Goal: Transaction & Acquisition: Purchase product/service

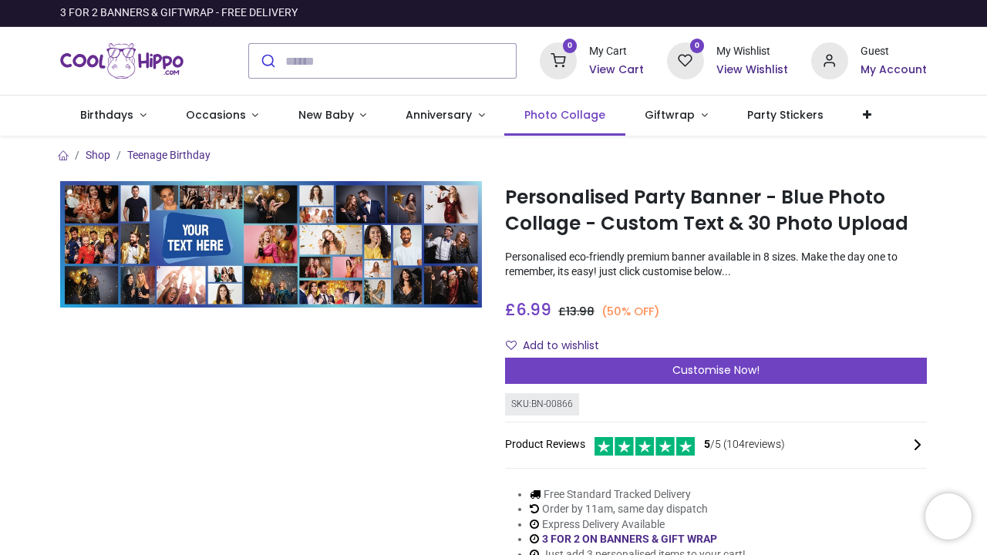
click at [535, 115] on span "Photo Collage" at bounding box center [565, 114] width 81 height 15
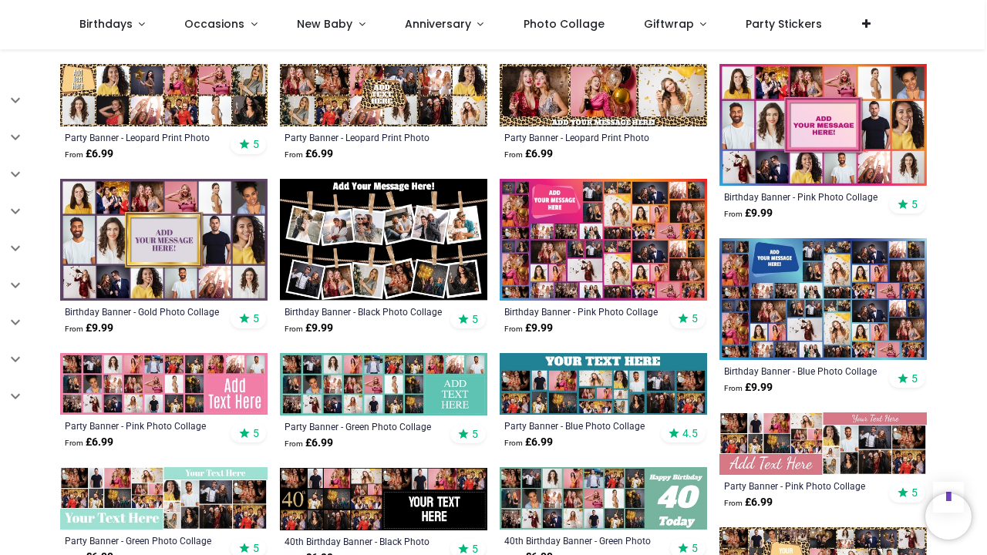
scroll to position [679, 0]
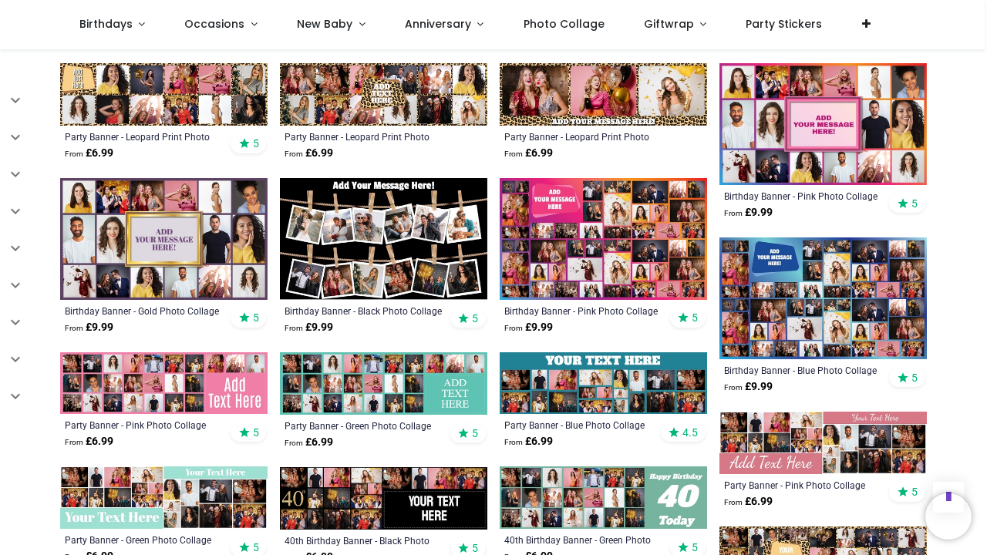
click at [401, 231] on img at bounding box center [384, 239] width 208 height 123
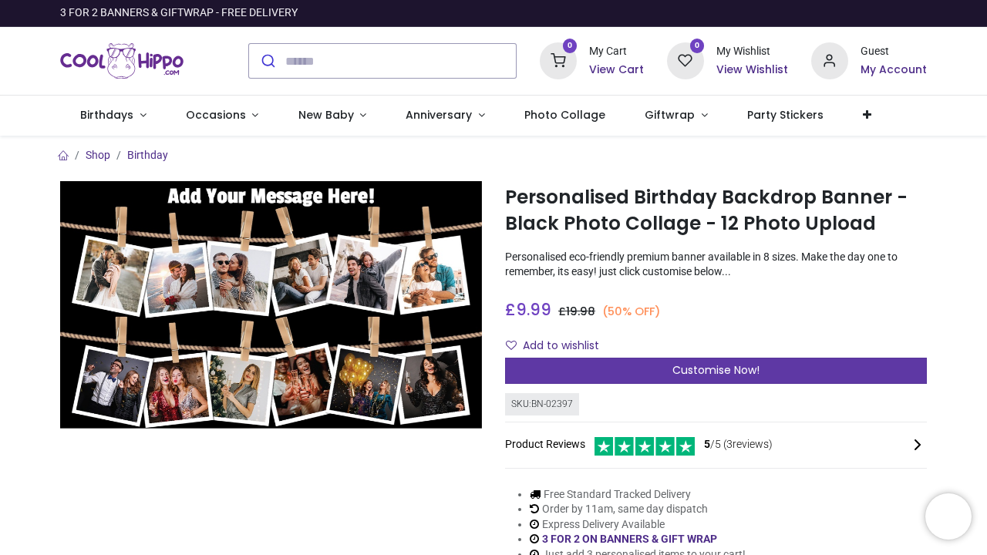
click at [611, 370] on div "Customise Now!" at bounding box center [716, 371] width 422 height 26
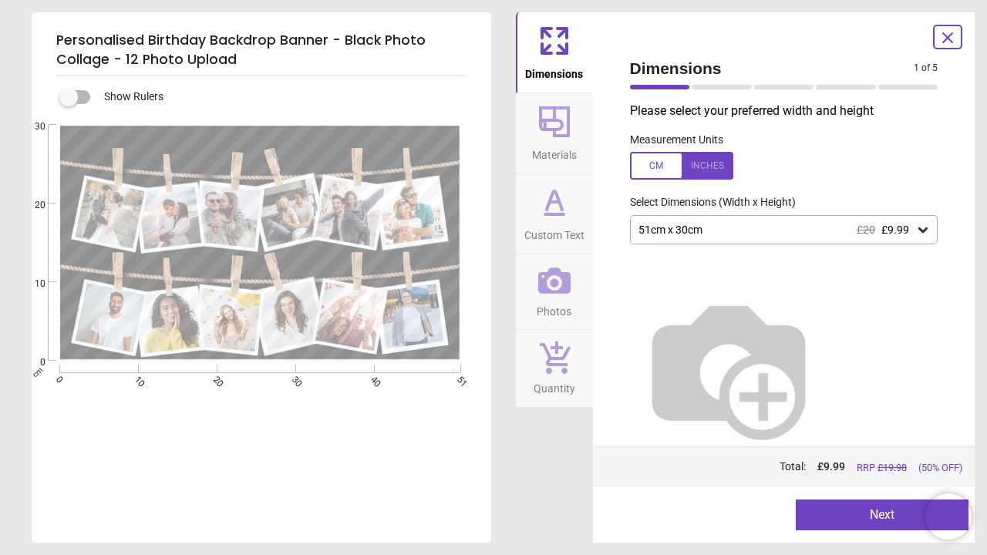
click at [828, 327] on img at bounding box center [728, 367] width 197 height 197
click at [892, 235] on span "£9.99" at bounding box center [896, 230] width 28 height 12
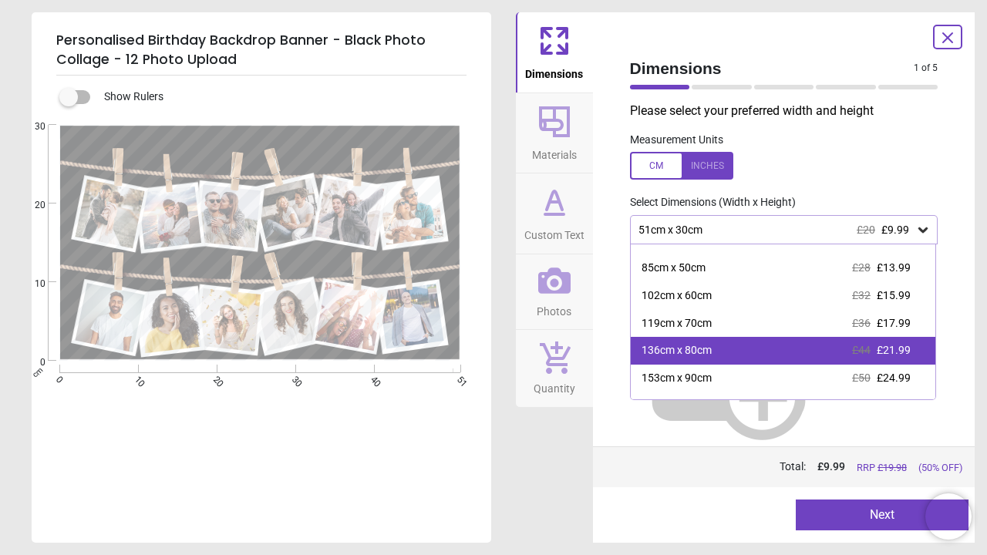
scroll to position [54, 0]
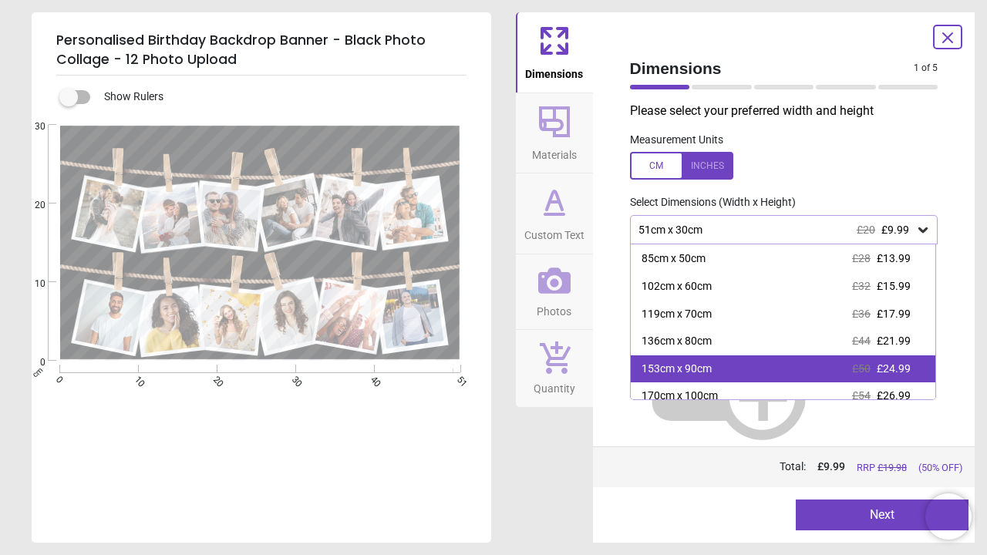
click at [730, 365] on div "153cm x 90cm £50 £24.99" at bounding box center [783, 370] width 305 height 28
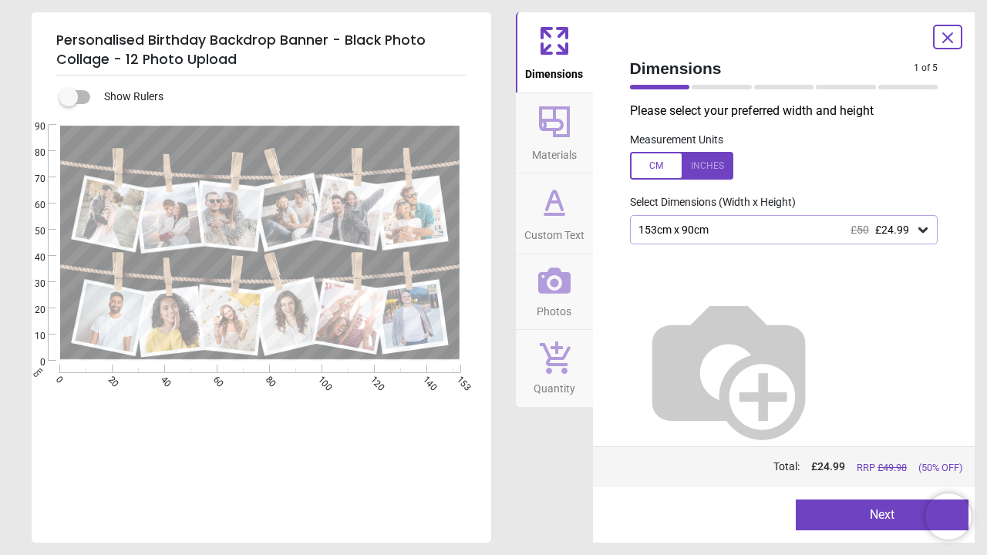
click at [823, 514] on button "Next" at bounding box center [882, 515] width 173 height 31
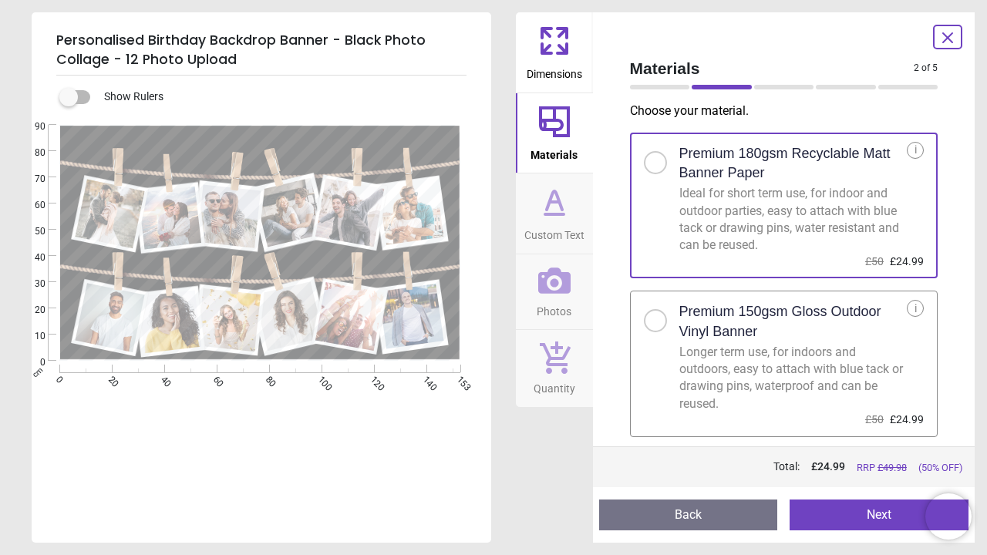
click at [829, 516] on button "Next" at bounding box center [879, 515] width 179 height 31
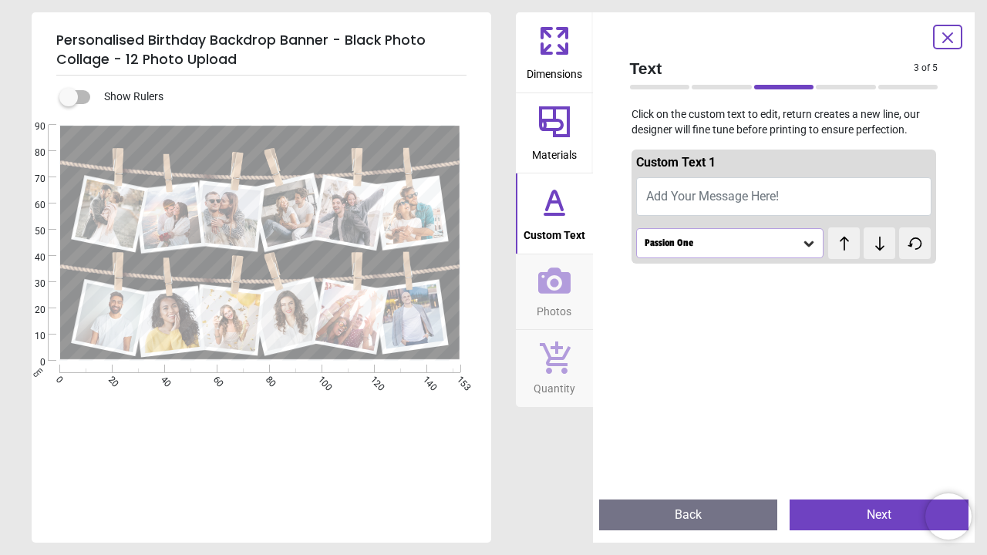
click at [710, 198] on span "Add Your Message Here!" at bounding box center [712, 196] width 133 height 15
type textarea "*"
type textarea "**********"
click at [849, 517] on button "Next" at bounding box center [879, 515] width 179 height 31
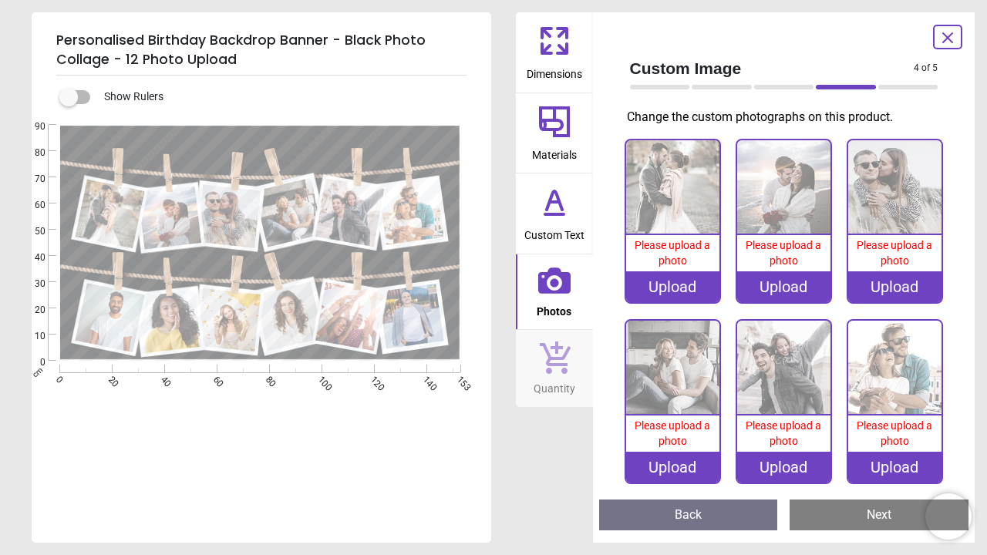
click at [675, 215] on img at bounding box center [672, 186] width 93 height 93
click at [549, 454] on div "Dimensions Materials Custom Text Photos Quantity" at bounding box center [554, 277] width 77 height 531
click at [568, 57] on icon at bounding box center [554, 40] width 37 height 37
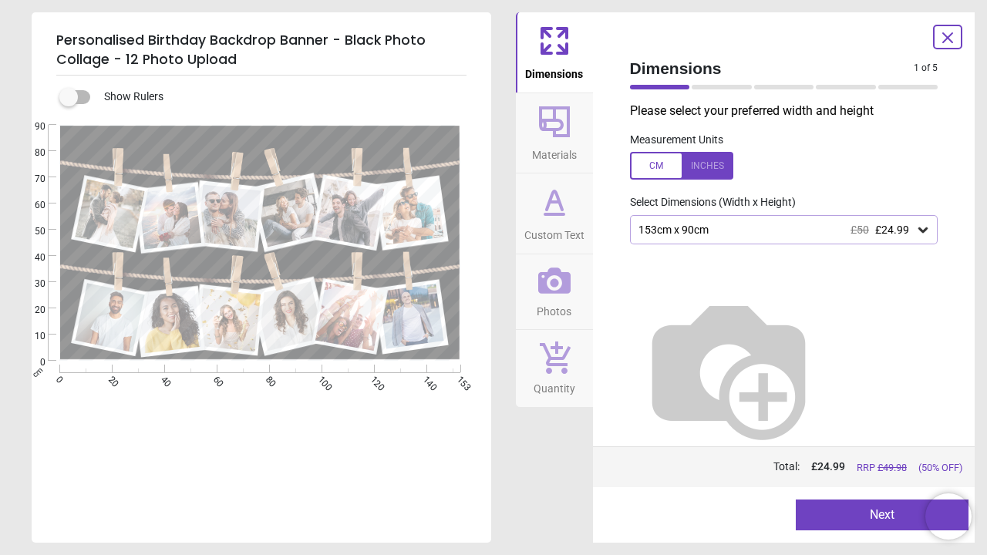
click at [924, 229] on icon at bounding box center [923, 230] width 9 height 5
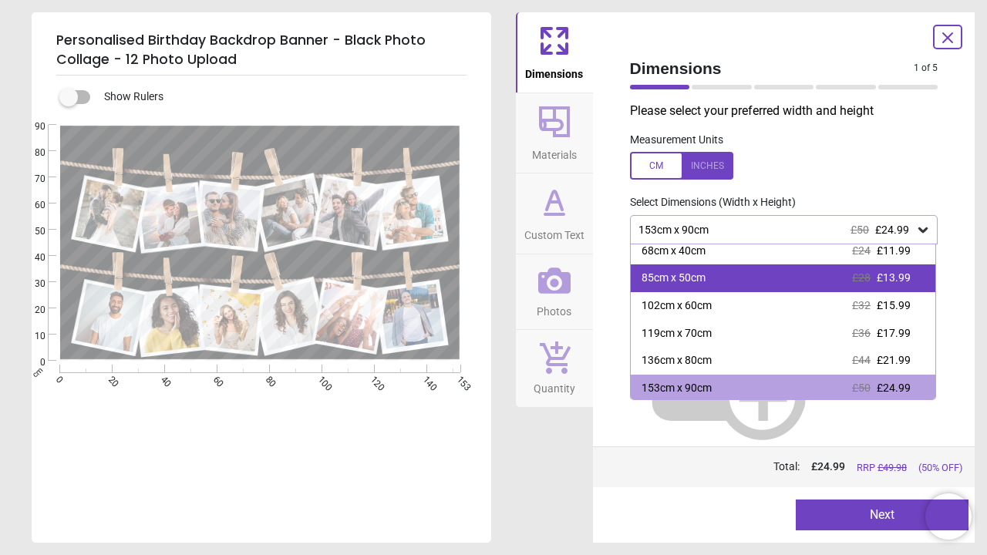
scroll to position [15, 0]
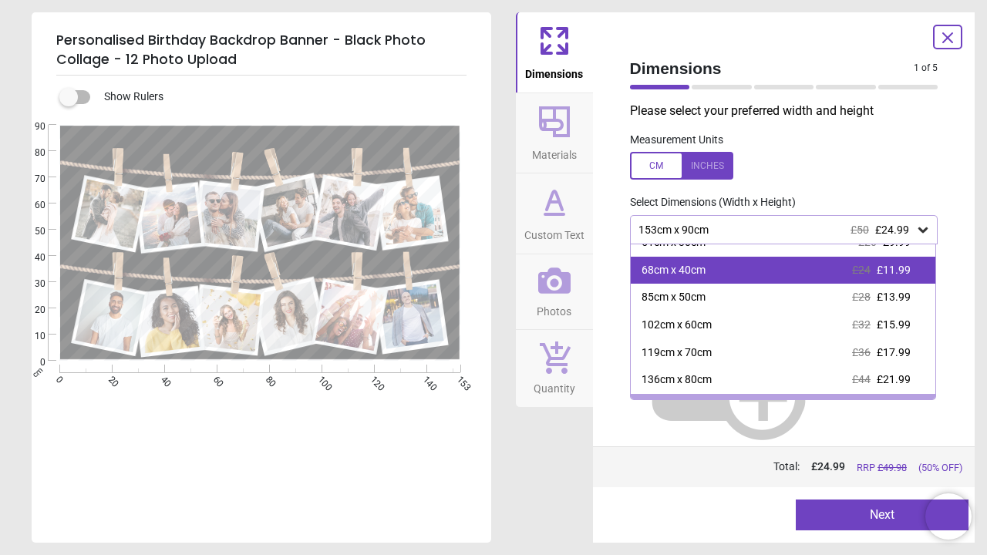
click at [782, 275] on div "68cm x 40cm £24 £11.99" at bounding box center [783, 271] width 305 height 28
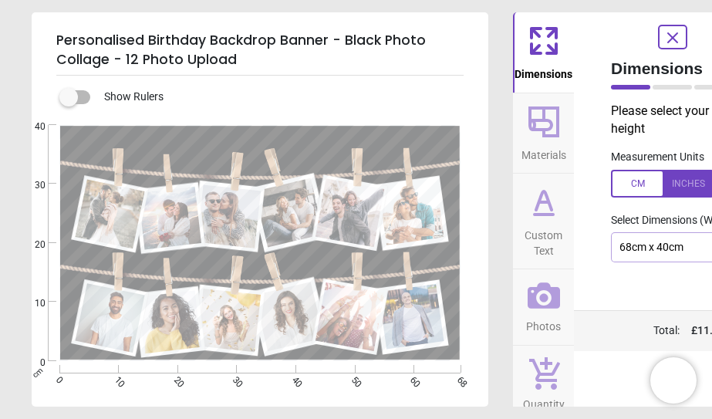
click at [104, 214] on image at bounding box center [109, 214] width 69 height 69
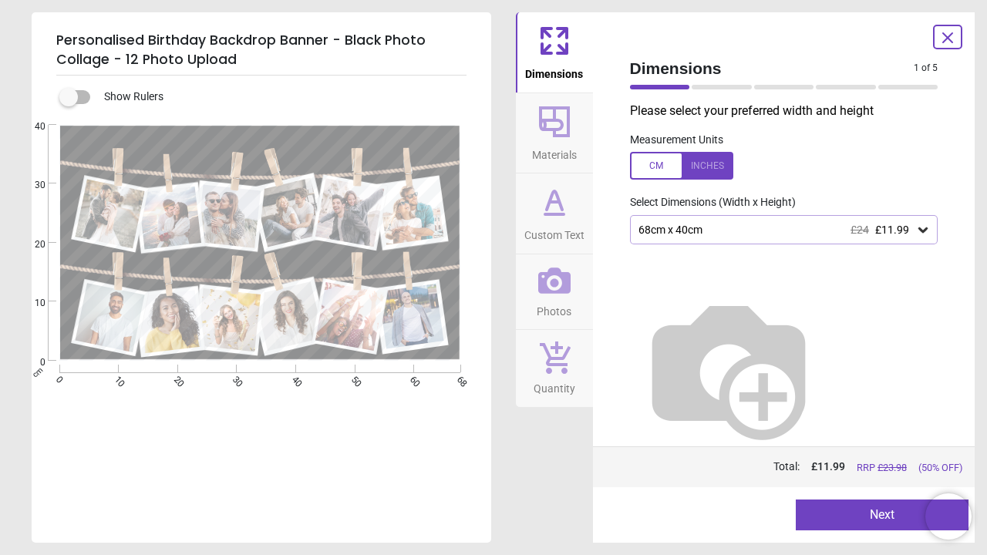
click at [840, 519] on button "Next" at bounding box center [882, 515] width 173 height 31
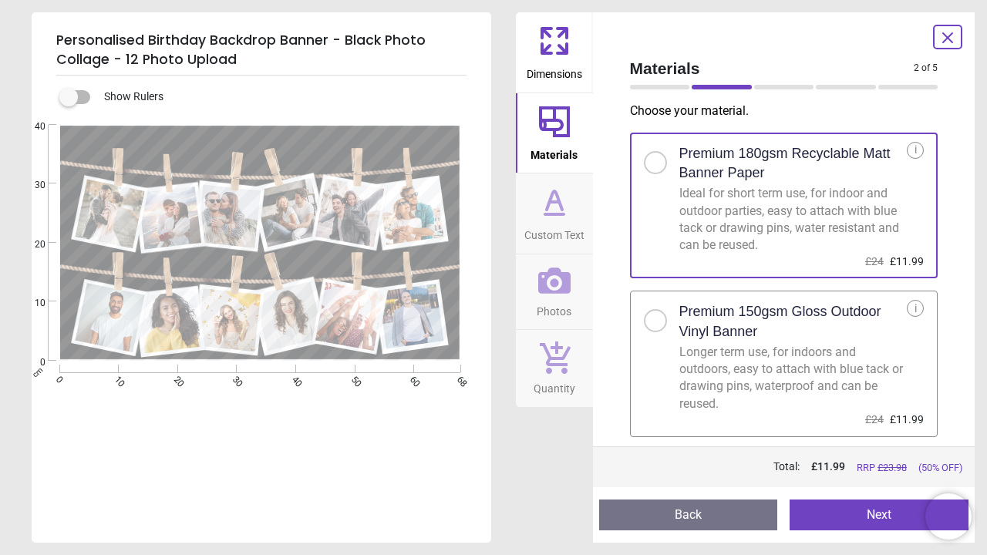
click at [652, 318] on div at bounding box center [655, 320] width 9 height 9
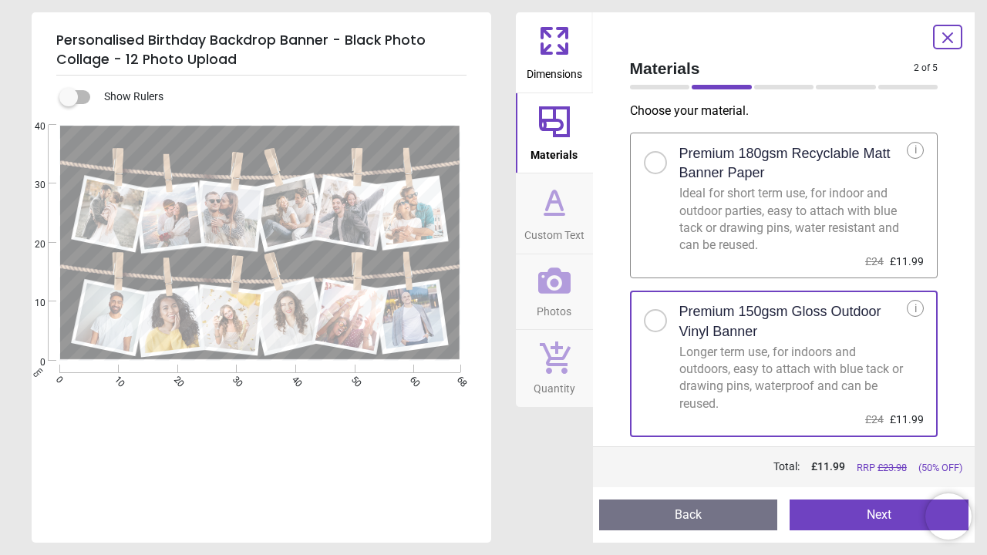
click at [844, 521] on button "Next" at bounding box center [879, 515] width 179 height 31
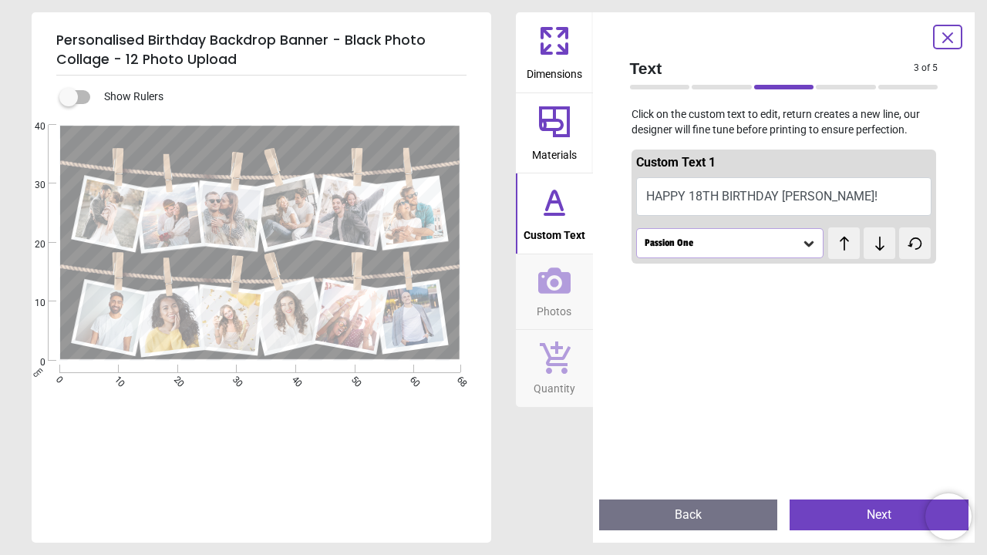
click at [805, 244] on icon at bounding box center [809, 243] width 9 height 5
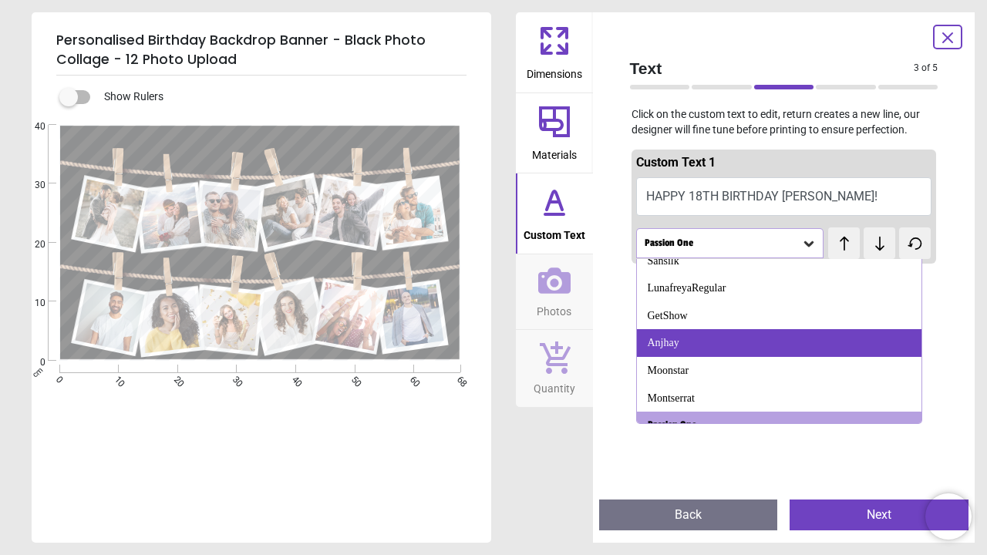
scroll to position [780, 0]
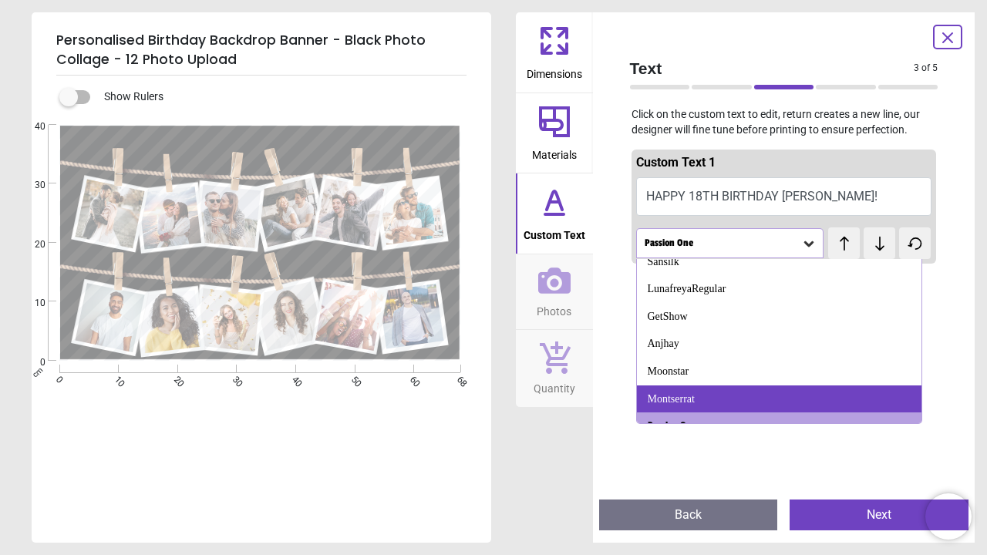
click at [730, 386] on div "Montserrat" at bounding box center [779, 400] width 285 height 28
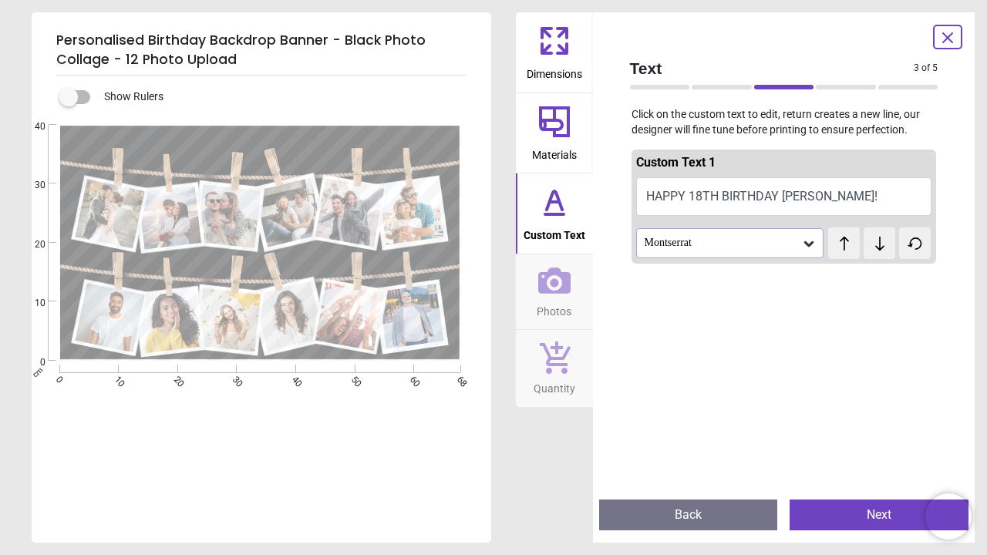
click at [724, 245] on div "Montserrat" at bounding box center [722, 243] width 159 height 13
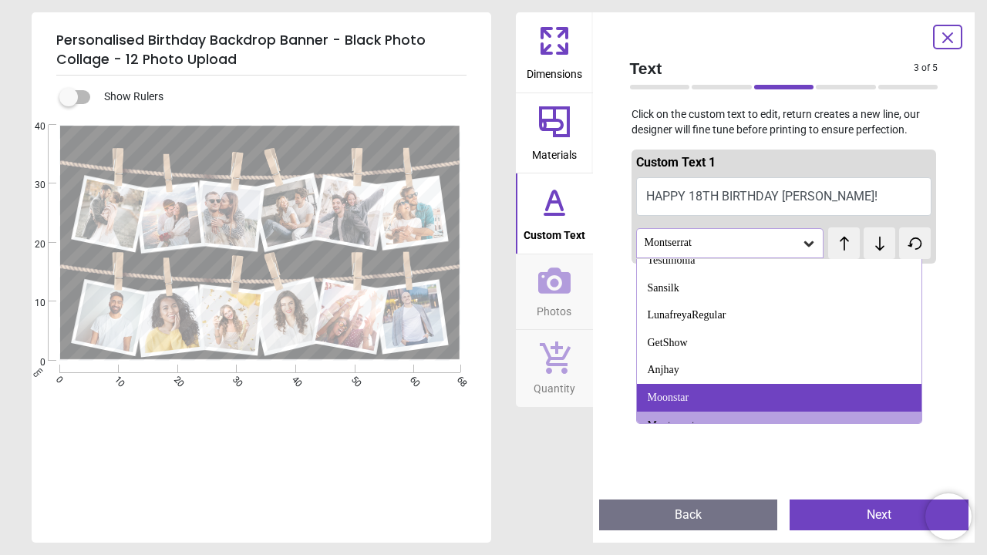
click at [709, 386] on div "Moonstar" at bounding box center [779, 398] width 285 height 28
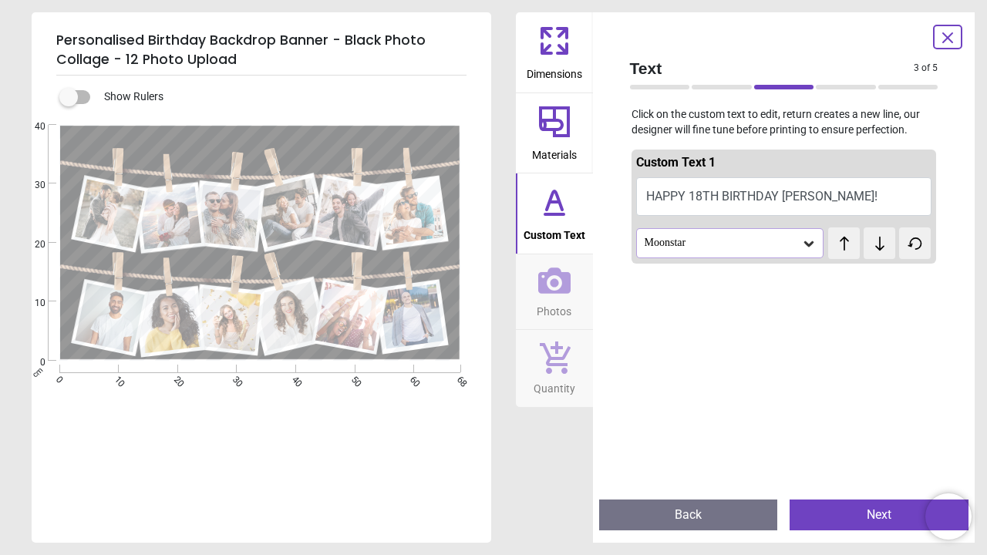
click at [710, 248] on div "Moonstar" at bounding box center [722, 243] width 159 height 13
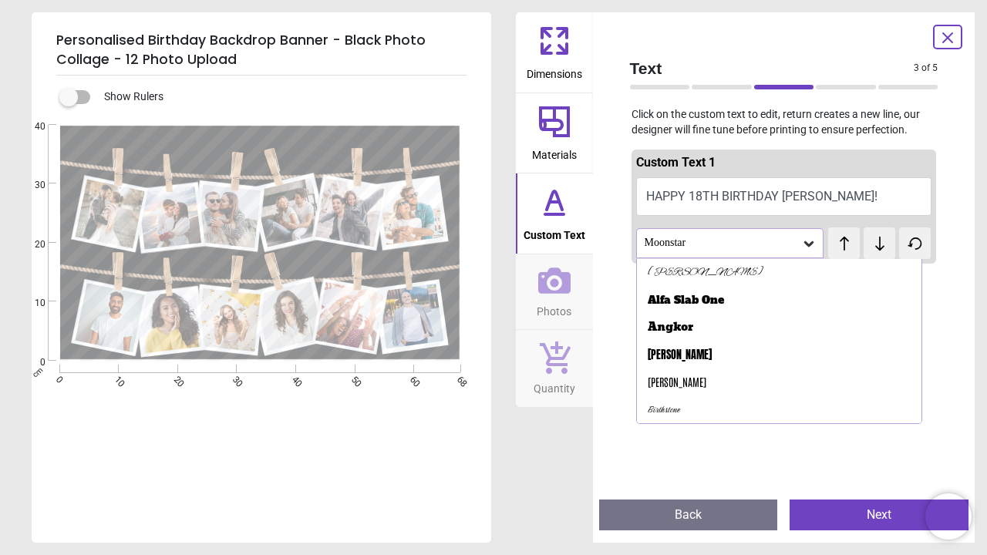
scroll to position [727, 0]
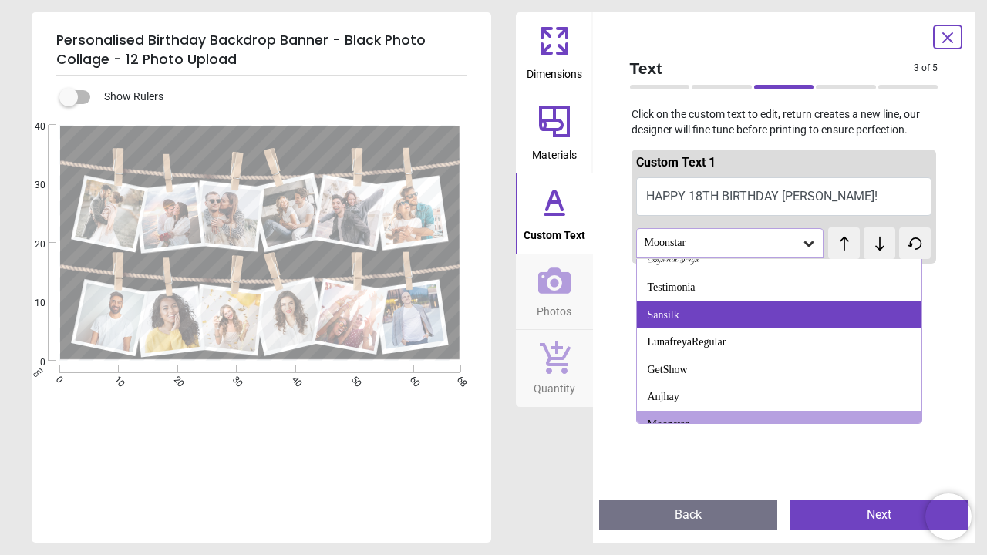
click at [702, 302] on div "Sansilk" at bounding box center [779, 316] width 285 height 28
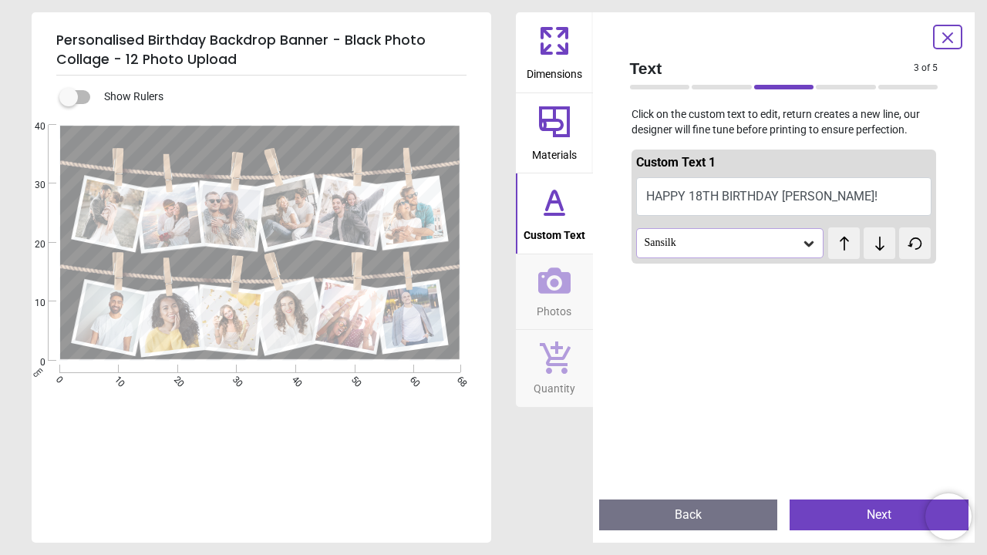
click at [713, 241] on div "Sansilk" at bounding box center [722, 243] width 159 height 13
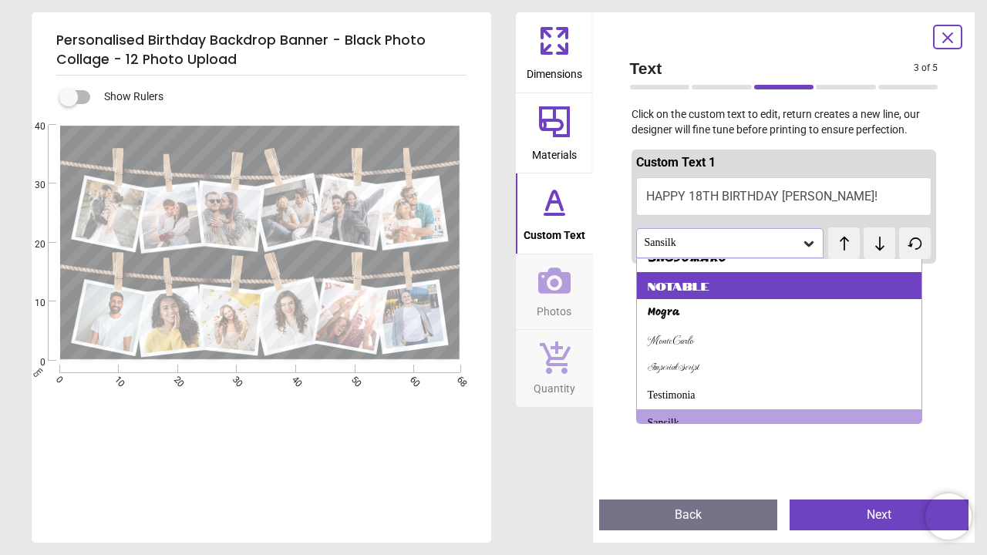
click at [713, 278] on div "Notable" at bounding box center [779, 286] width 285 height 28
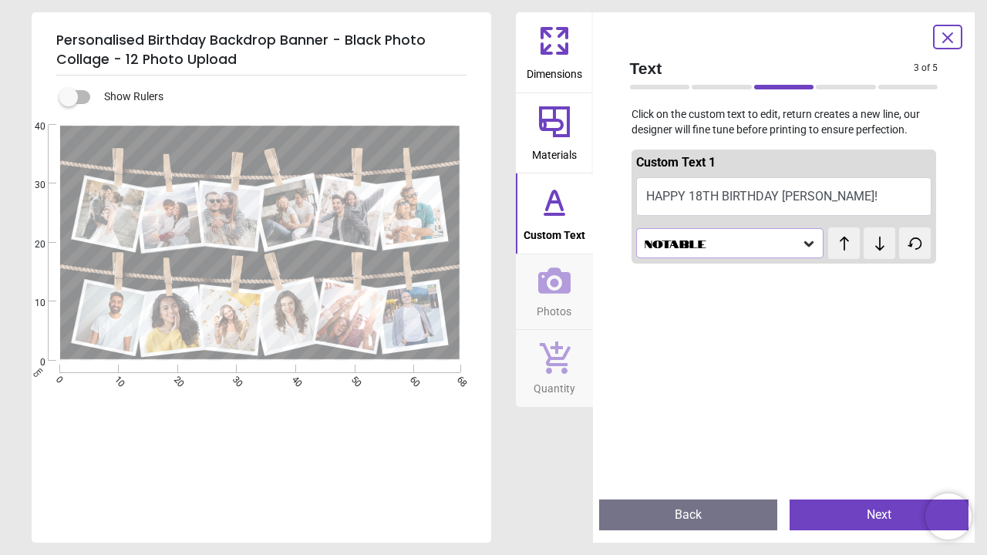
click at [717, 235] on div "Notable" at bounding box center [730, 242] width 188 height 29
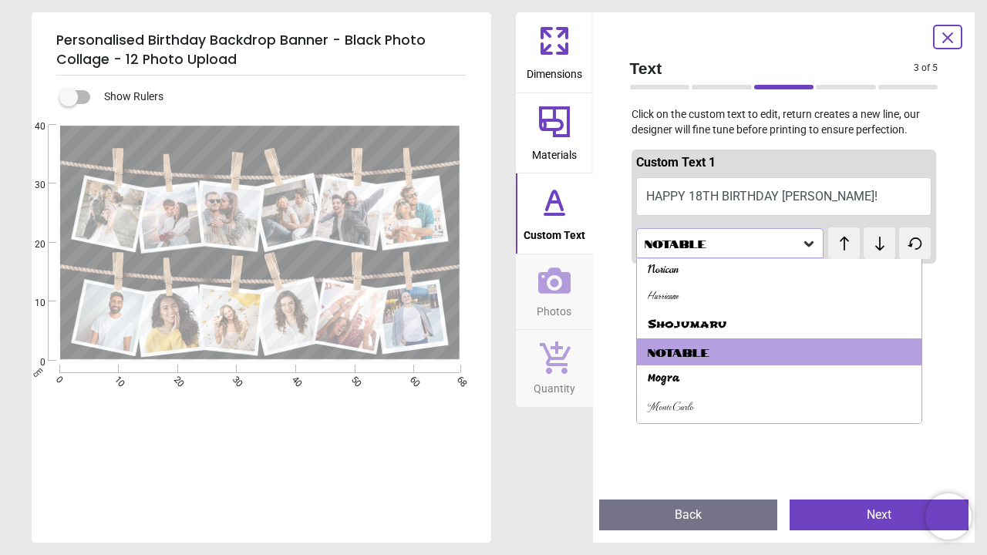
scroll to position [555, 0]
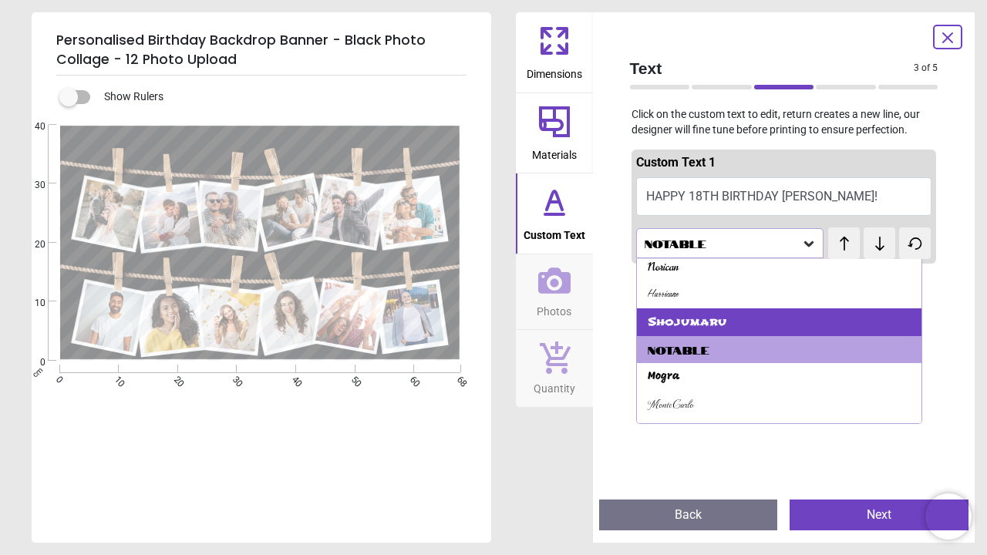
click at [702, 317] on div "Shojumaru" at bounding box center [687, 322] width 79 height 15
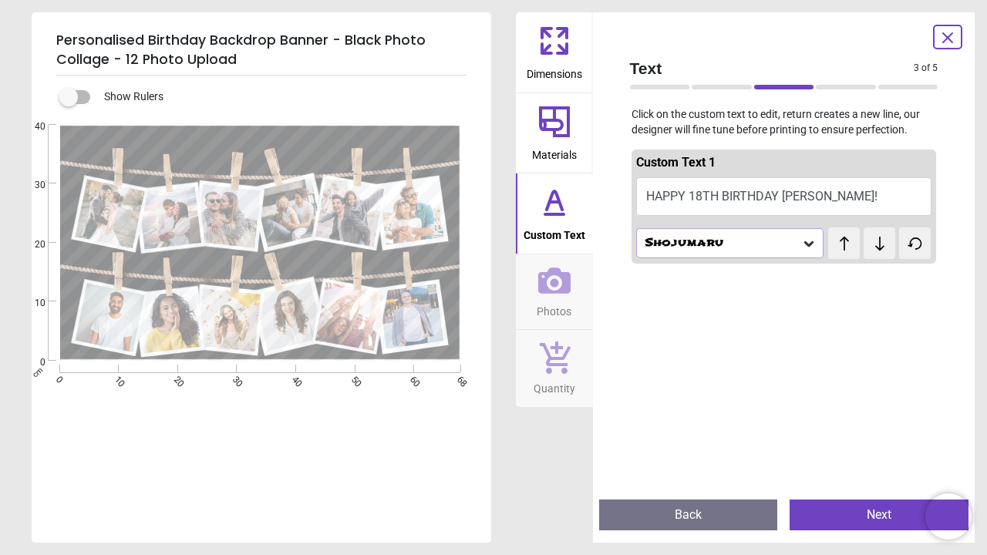
click at [110, 213] on image at bounding box center [109, 214] width 69 height 69
click at [738, 245] on div "Shojumaru" at bounding box center [722, 243] width 159 height 13
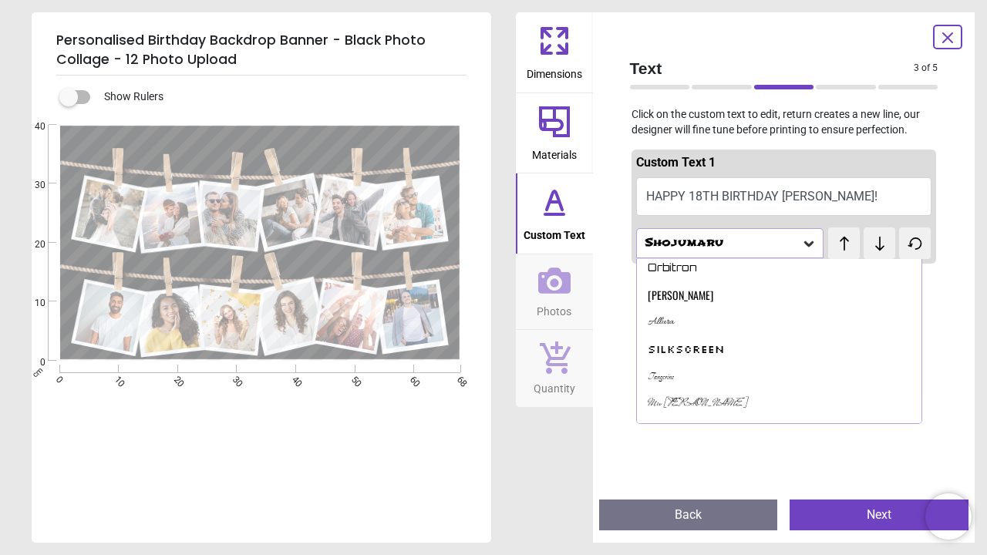
scroll to position [457, 0]
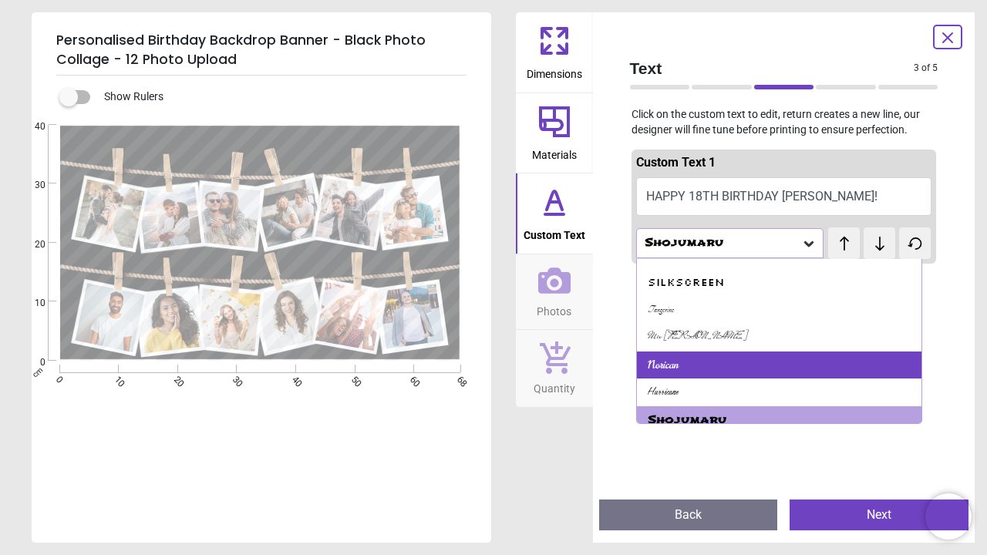
click at [722, 356] on div "Norican" at bounding box center [779, 366] width 285 height 28
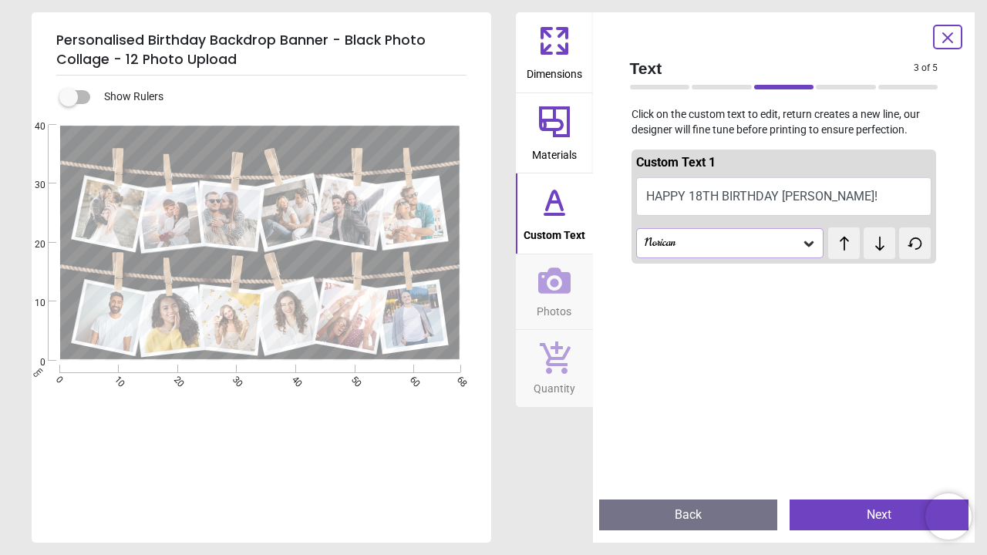
click at [731, 251] on div "Norican" at bounding box center [730, 242] width 188 height 29
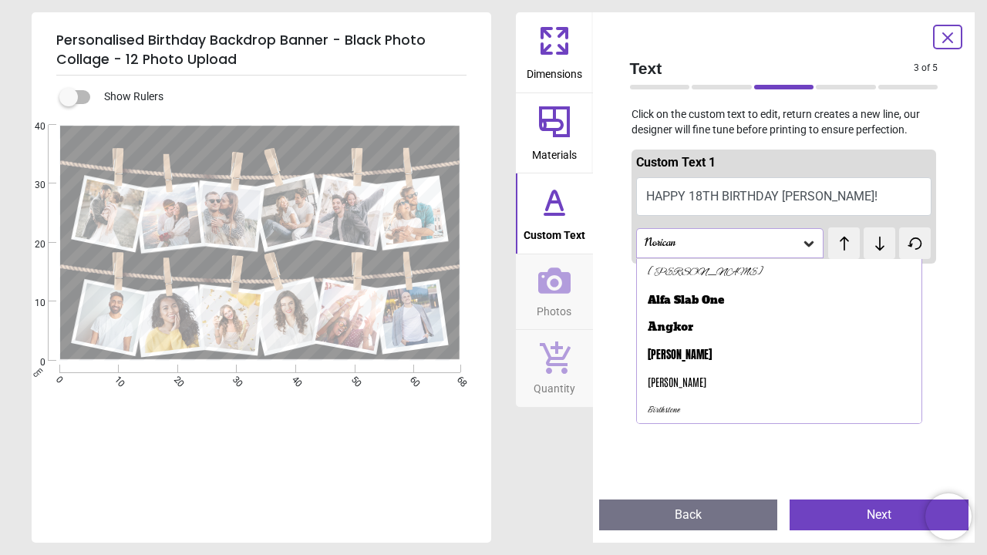
scroll to position [403, 0]
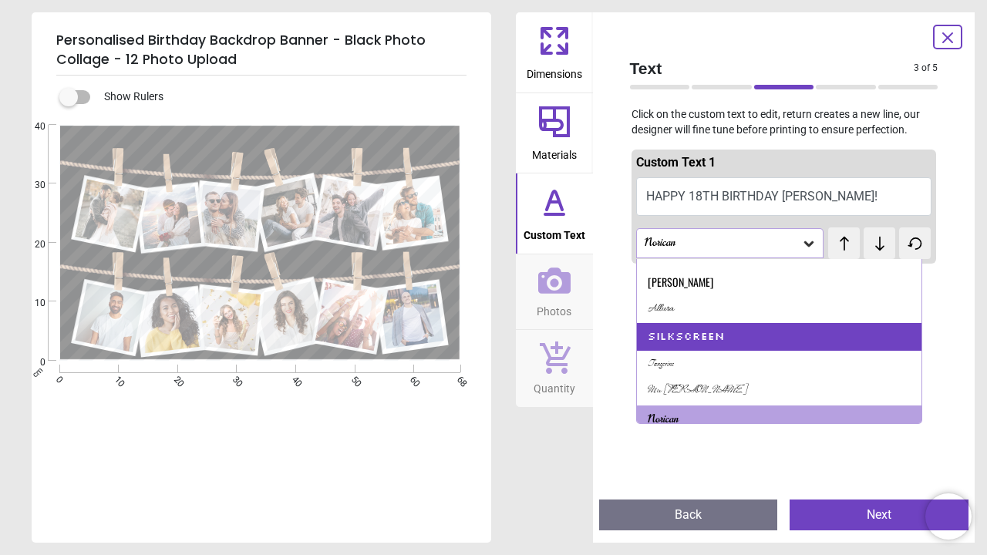
click at [725, 323] on div "Silkscreen" at bounding box center [779, 337] width 285 height 28
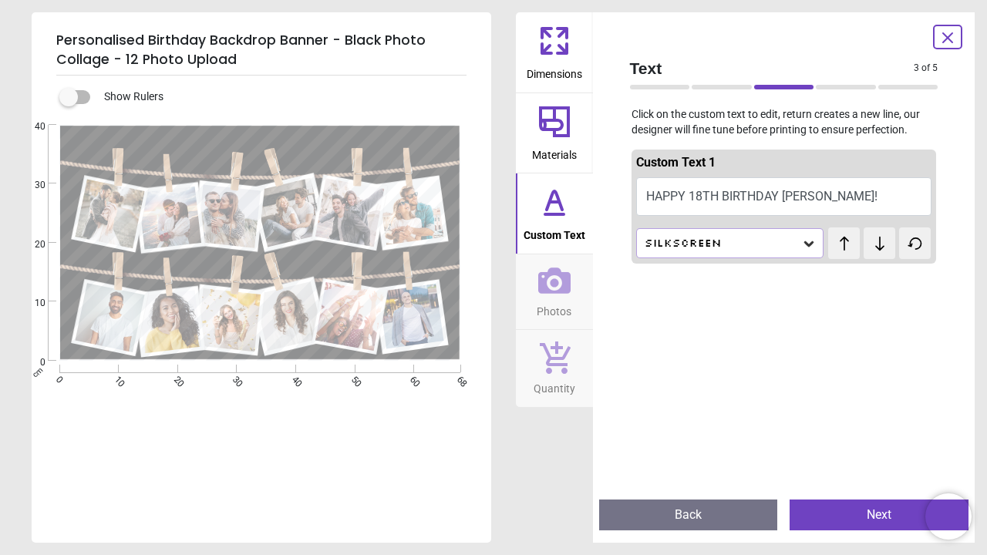
click at [721, 238] on div "Silkscreen" at bounding box center [722, 243] width 159 height 13
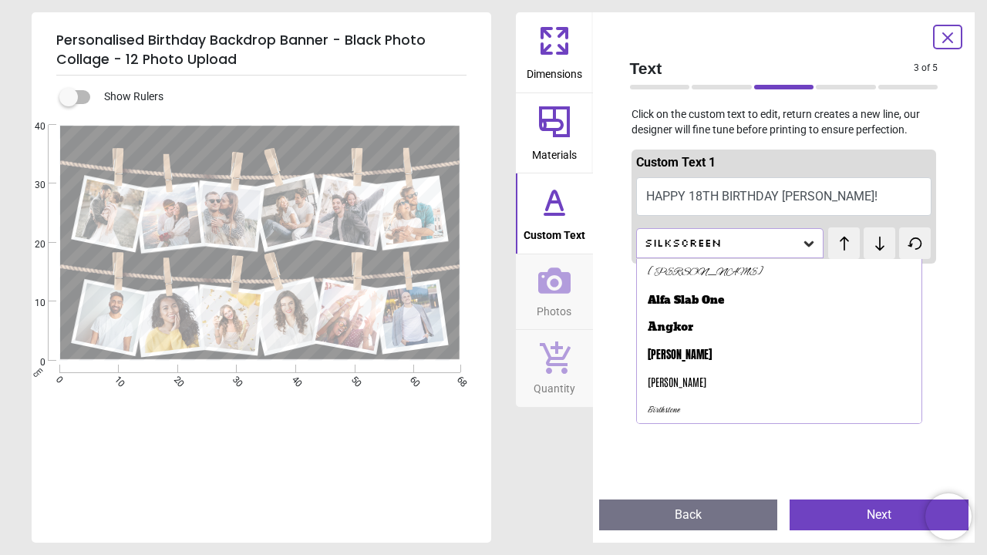
scroll to position [322, 0]
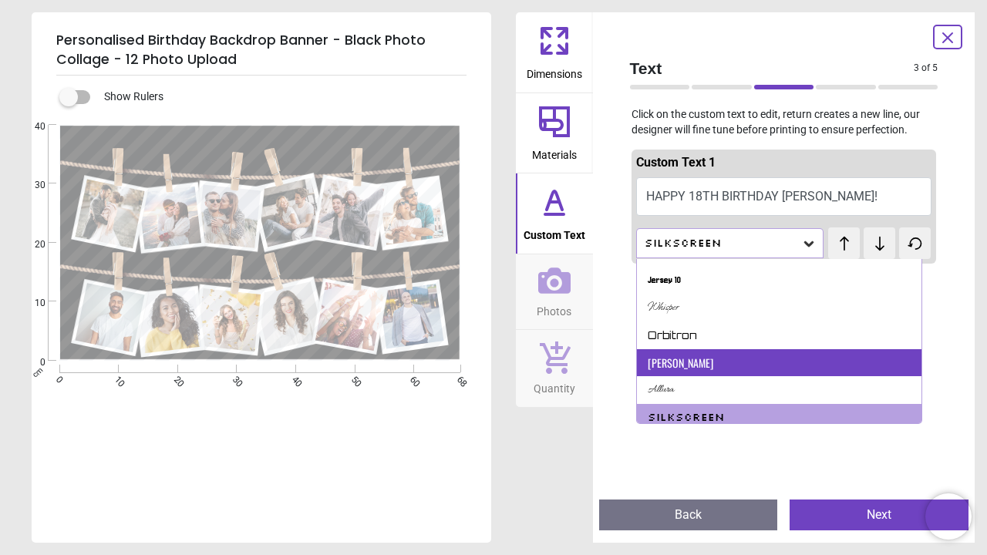
click at [716, 354] on div "[PERSON_NAME]" at bounding box center [779, 363] width 285 height 28
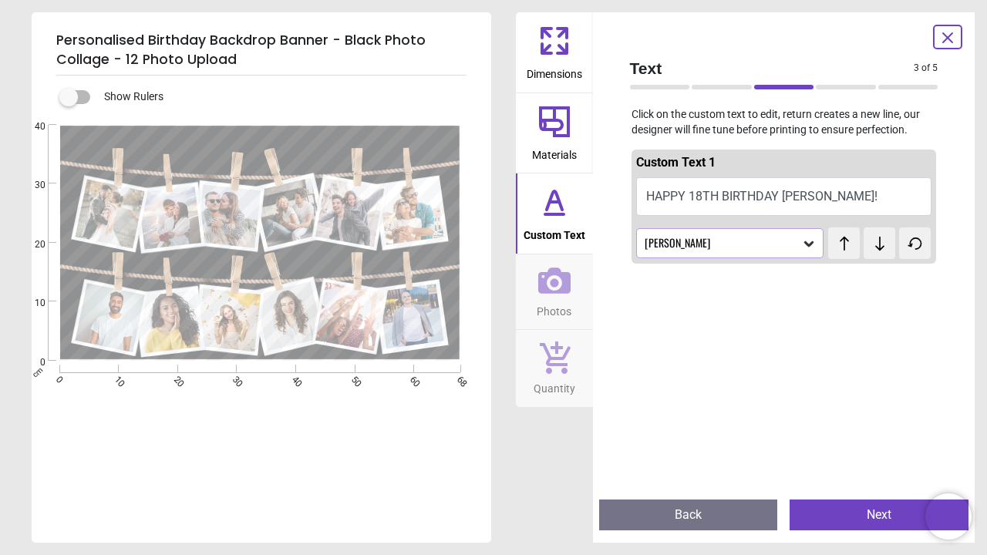
click at [721, 246] on div "[PERSON_NAME]" at bounding box center [722, 243] width 159 height 13
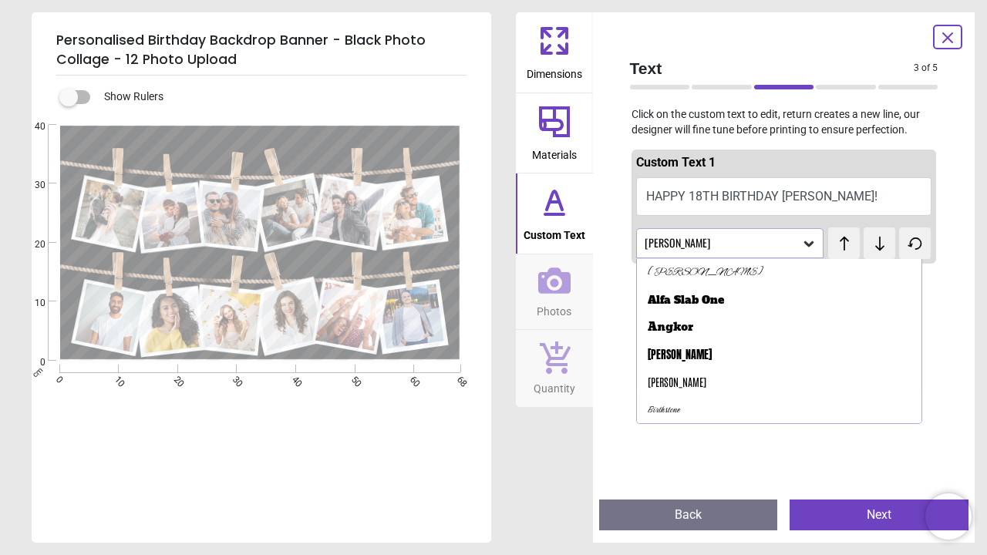
scroll to position [268, 0]
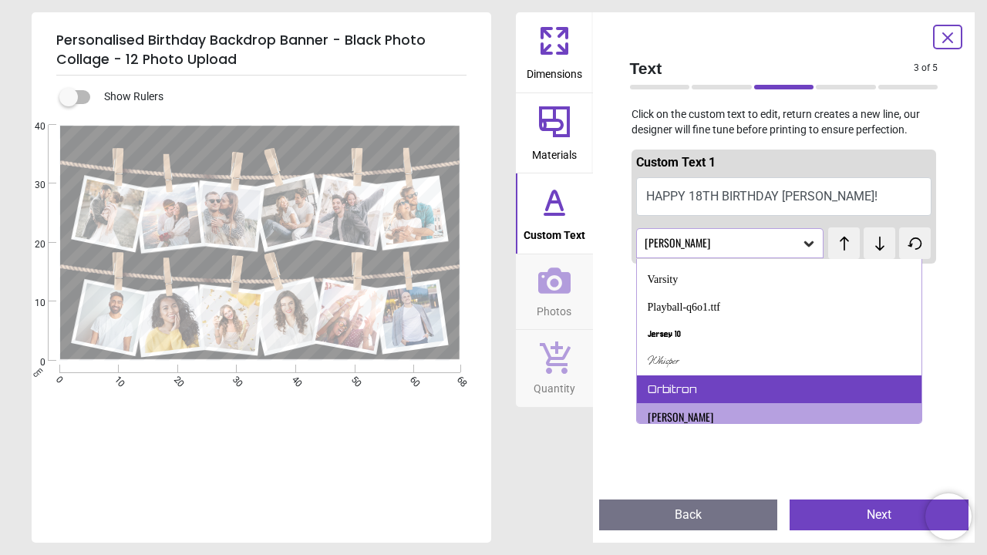
click at [712, 385] on div "Orbitron" at bounding box center [779, 390] width 285 height 28
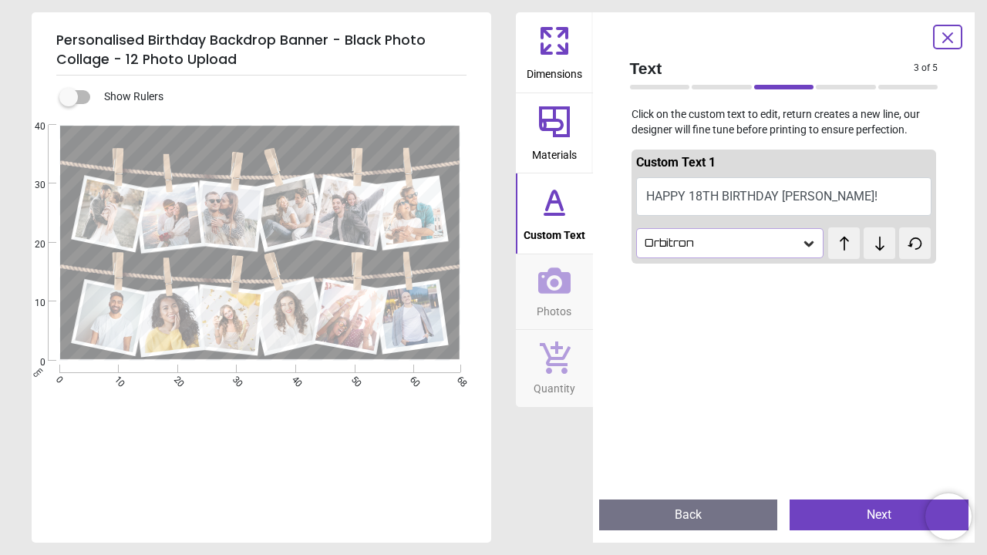
click at [724, 250] on div "Orbitron" at bounding box center [730, 242] width 188 height 29
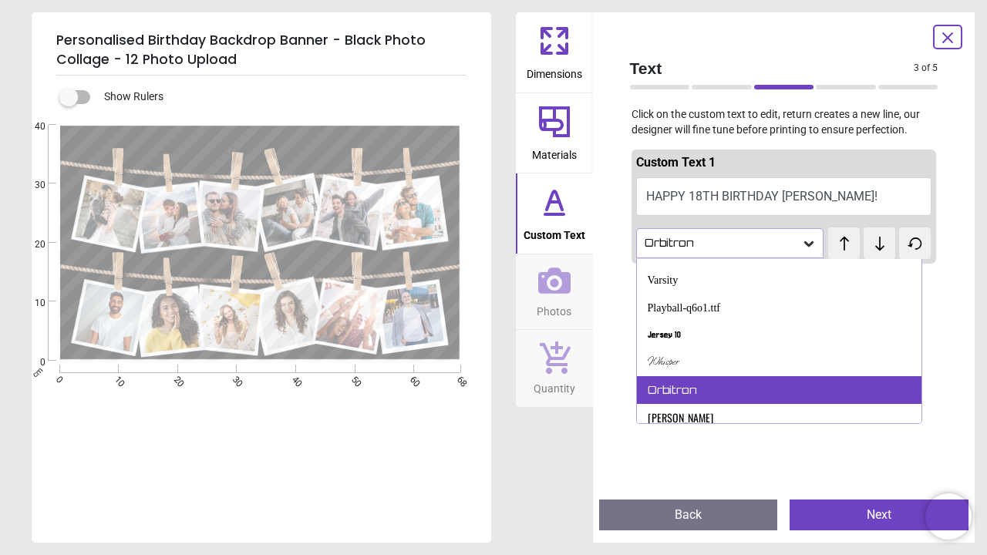
scroll to position [266, 0]
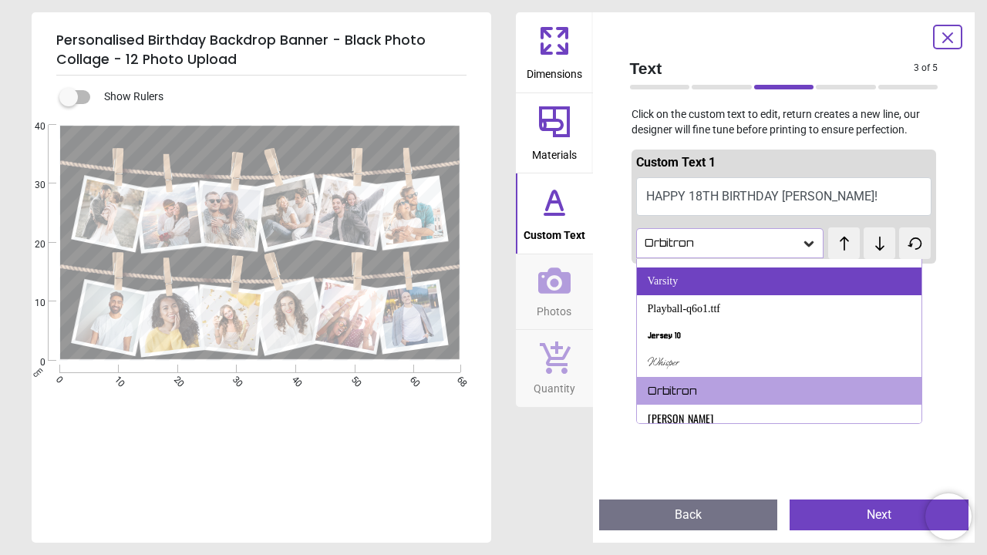
click at [703, 282] on div "Varsity" at bounding box center [779, 282] width 285 height 28
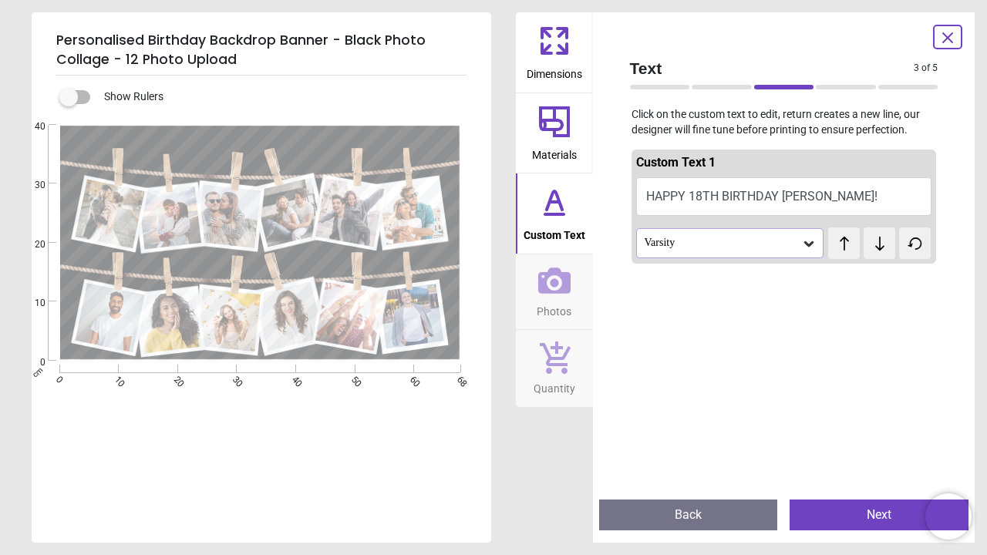
click at [859, 517] on button "Next" at bounding box center [879, 515] width 179 height 31
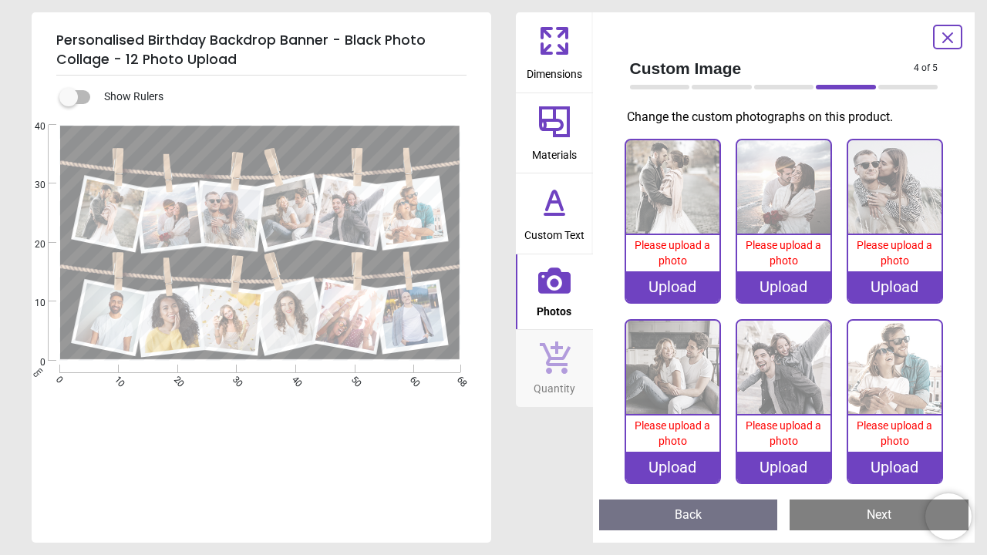
click at [688, 278] on div "Upload" at bounding box center [672, 287] width 93 height 31
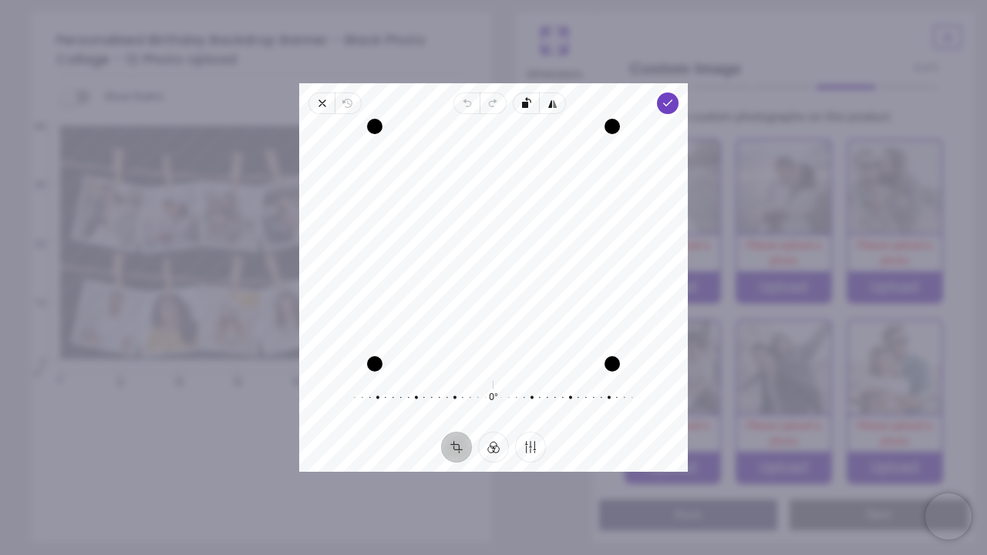
drag, startPoint x: 480, startPoint y: 248, endPoint x: 480, endPoint y: 275, distance: 27.0
click at [480, 275] on div "Recenter" at bounding box center [494, 246] width 364 height 238
click at [526, 102] on g "button" at bounding box center [669, 199] width 299 height 207
drag, startPoint x: 513, startPoint y: 236, endPoint x: 522, endPoint y: 228, distance: 12.6
click at [522, 228] on div "Recenter" at bounding box center [494, 246] width 364 height 238
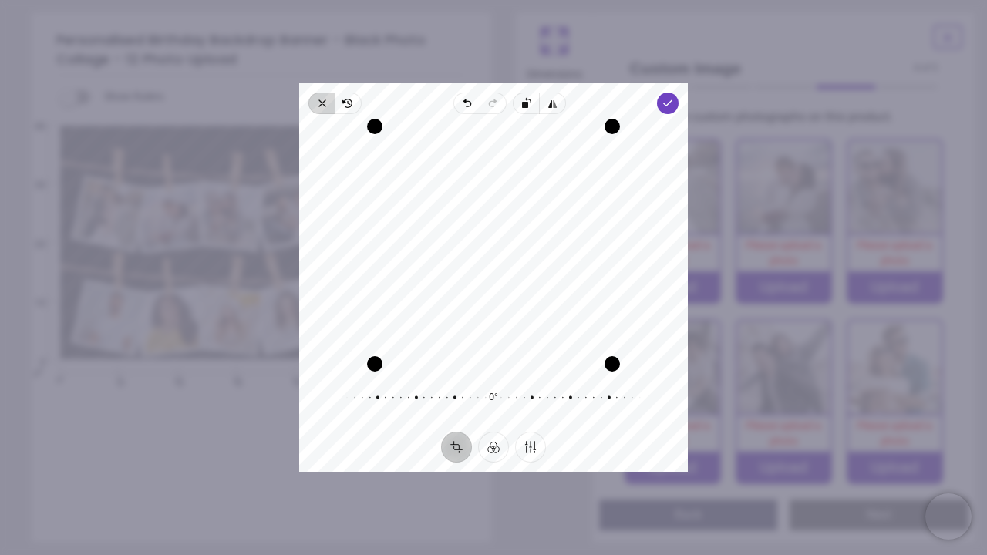
click at [322, 106] on icon "button" at bounding box center [322, 103] width 12 height 12
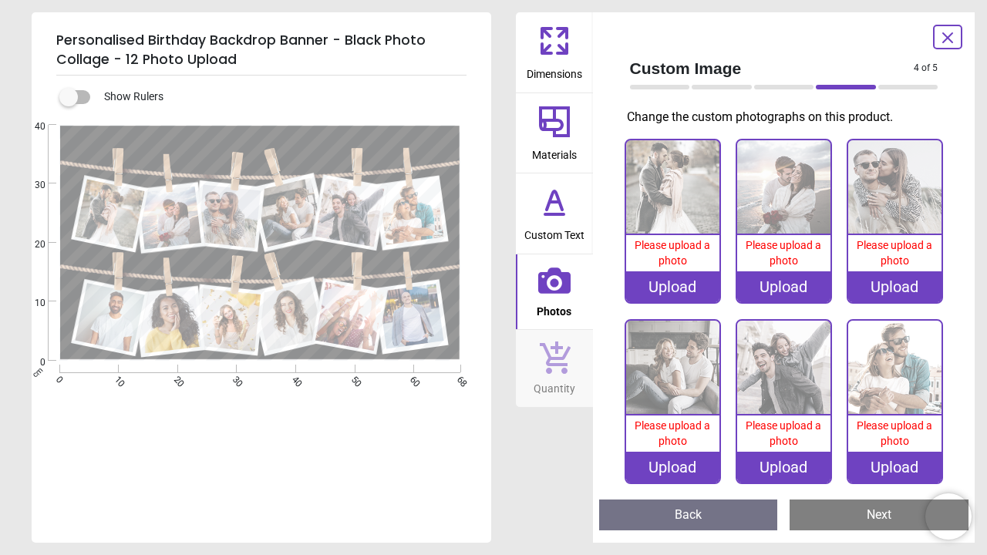
click at [685, 283] on div "Upload" at bounding box center [672, 287] width 93 height 31
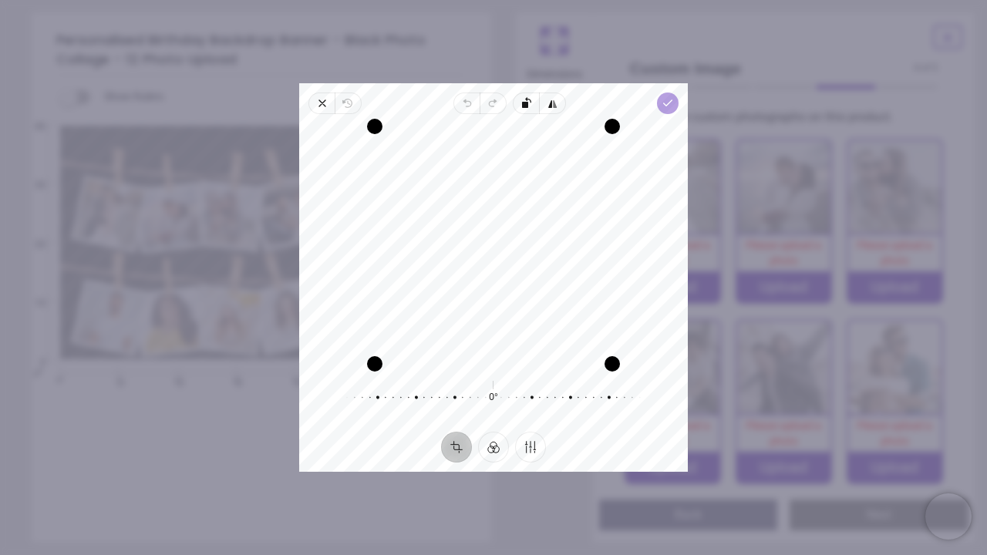
click at [672, 107] on icon "button" at bounding box center [668, 103] width 12 height 12
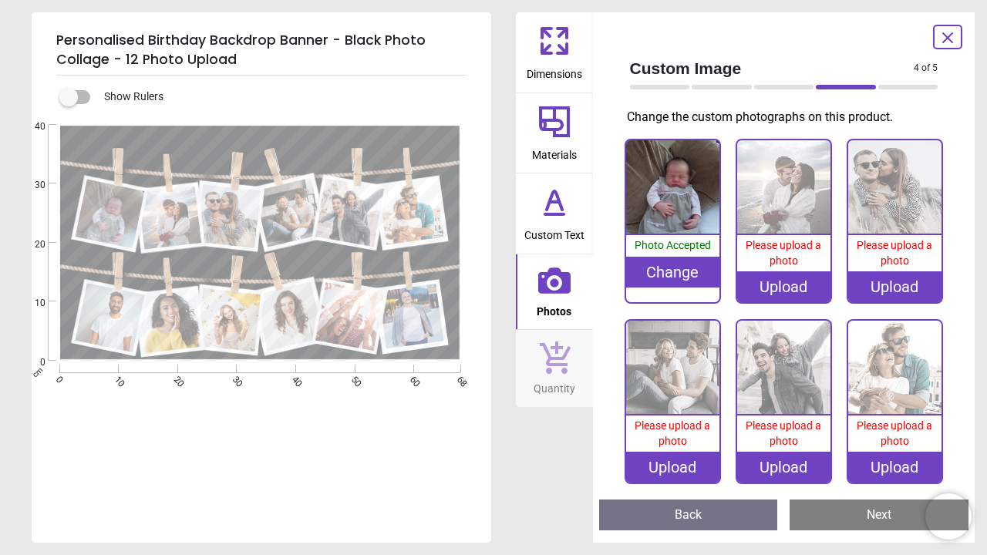
click at [781, 293] on div "Upload" at bounding box center [783, 287] width 93 height 31
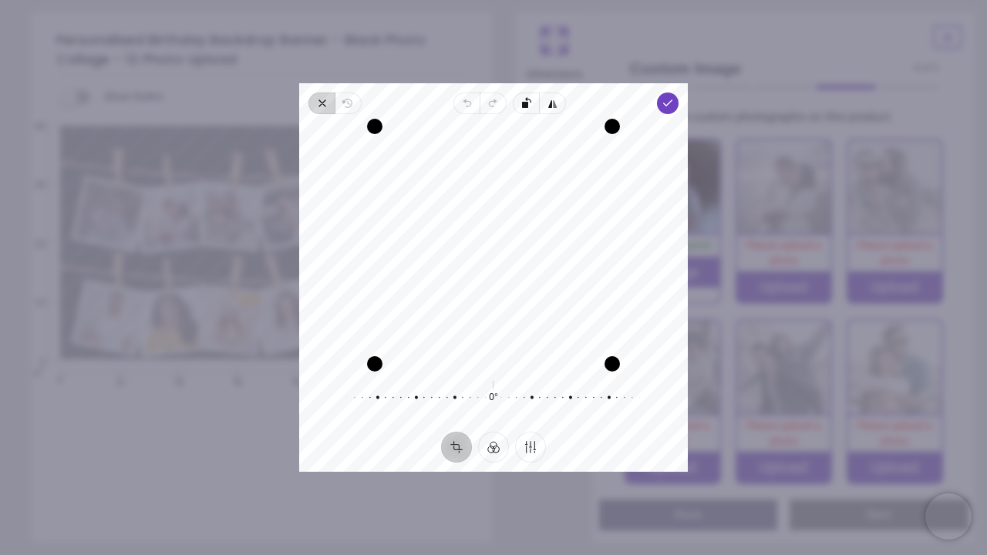
click at [322, 103] on icon "button" at bounding box center [322, 103] width 6 height 6
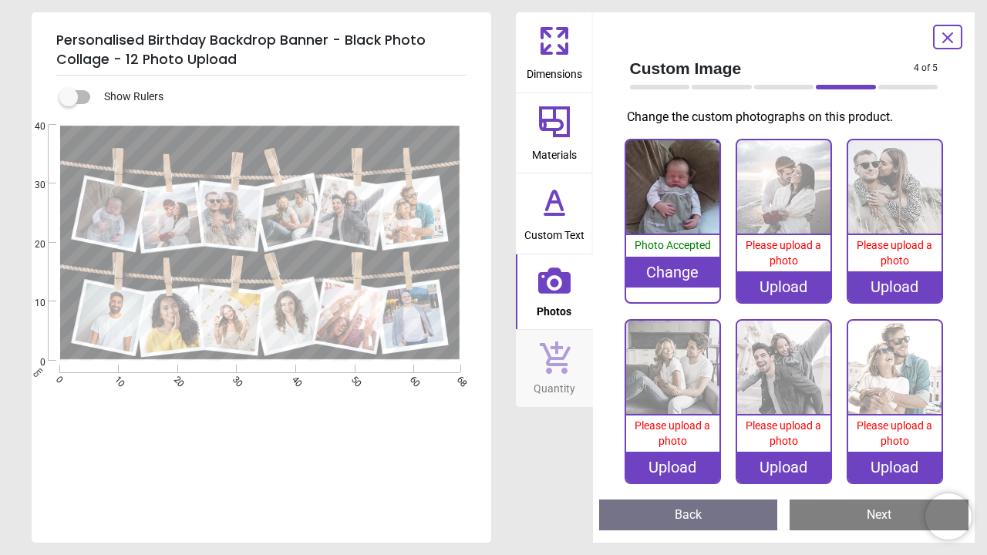
click at [778, 280] on div "Upload" at bounding box center [783, 287] width 93 height 31
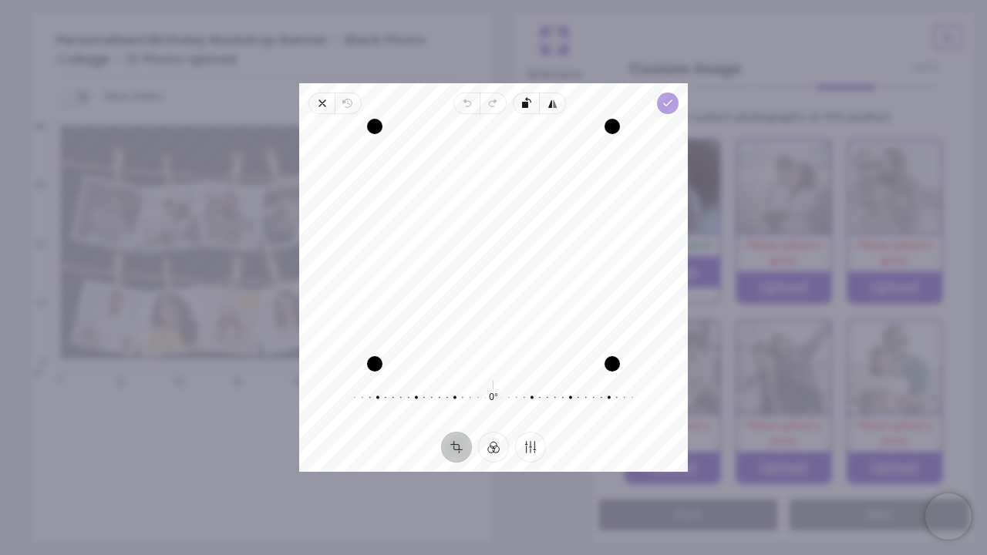
click at [668, 103] on polyline "button" at bounding box center [668, 102] width 8 height 5
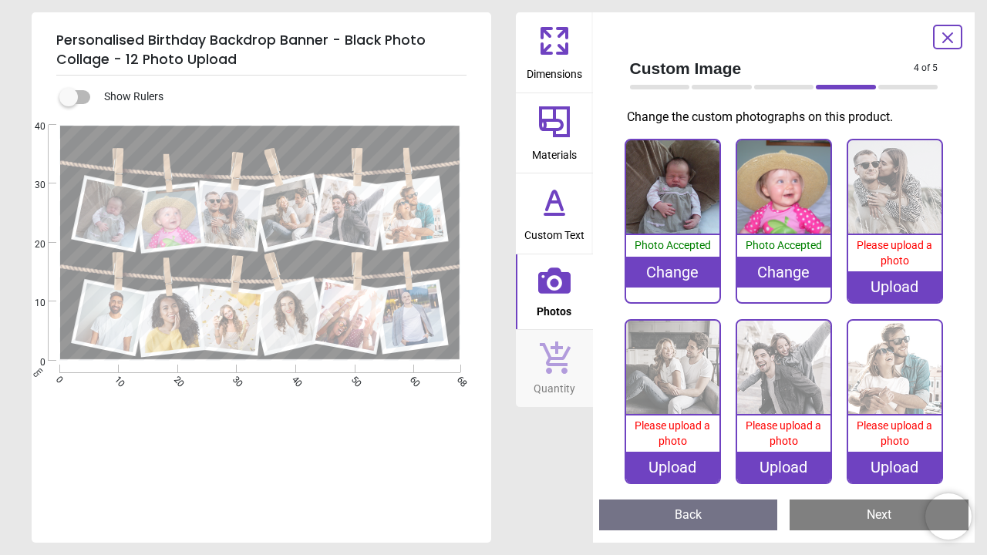
click at [889, 286] on div "Upload" at bounding box center [895, 287] width 93 height 31
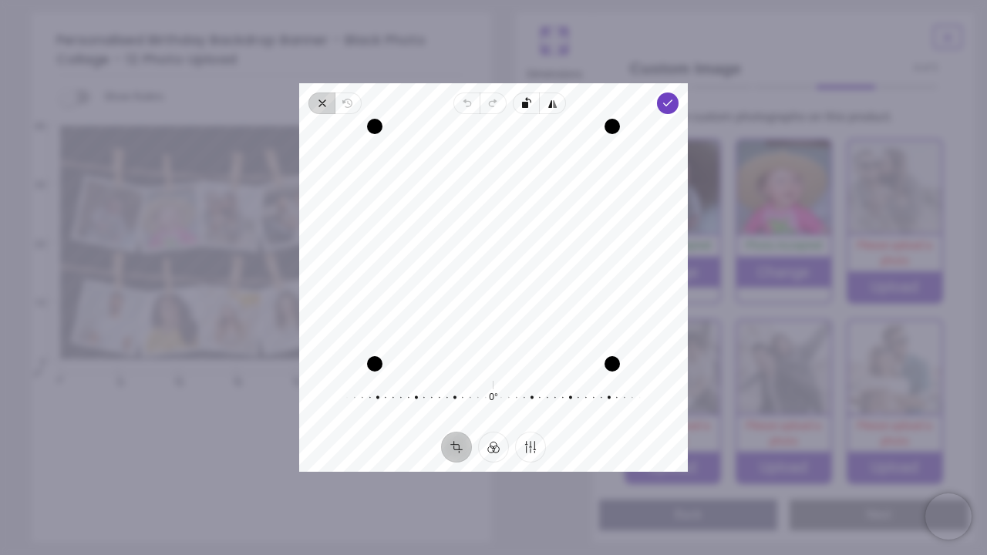
click at [319, 106] on icon "button" at bounding box center [322, 103] width 12 height 12
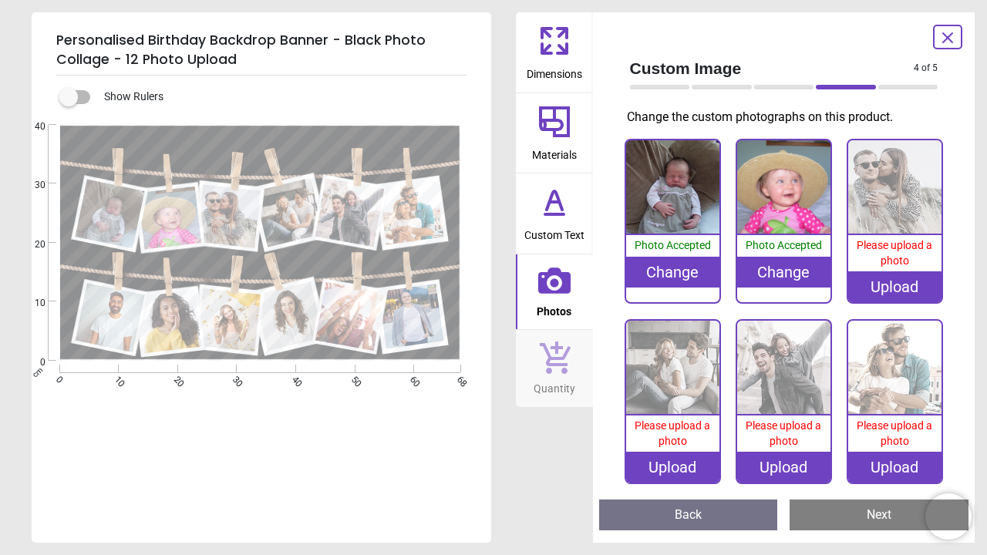
click at [909, 288] on div "Upload" at bounding box center [895, 287] width 93 height 31
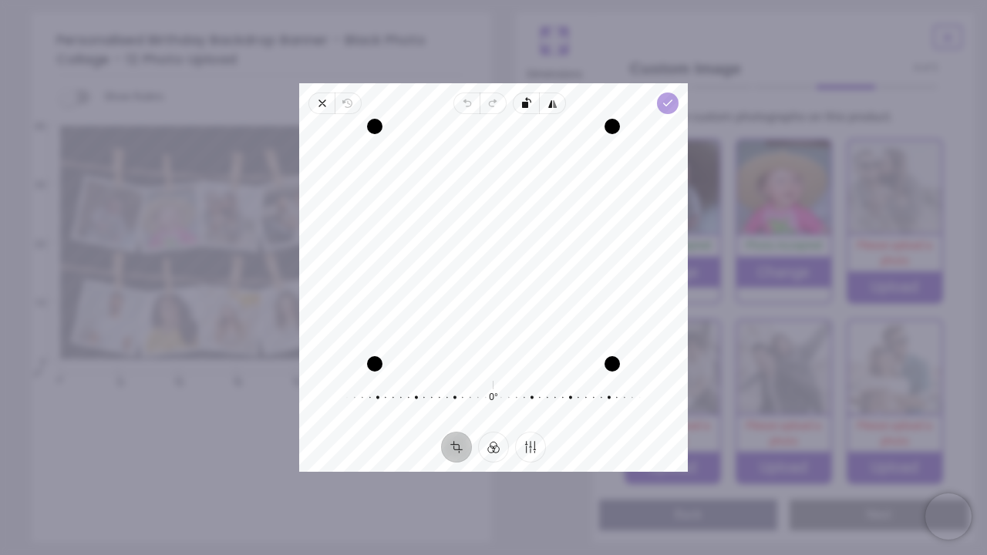
click at [671, 106] on icon "button" at bounding box center [668, 103] width 12 height 12
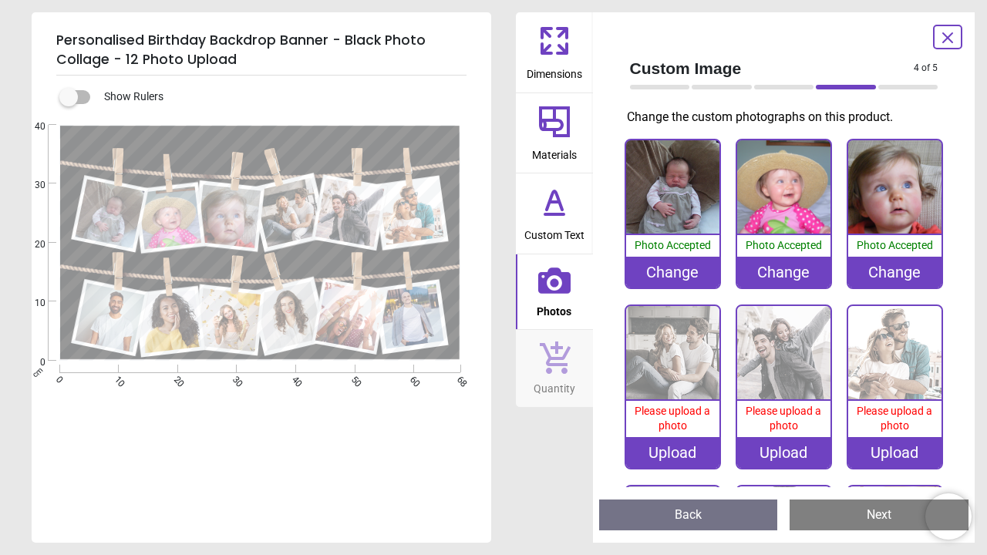
click at [664, 455] on div "Upload" at bounding box center [672, 452] width 93 height 31
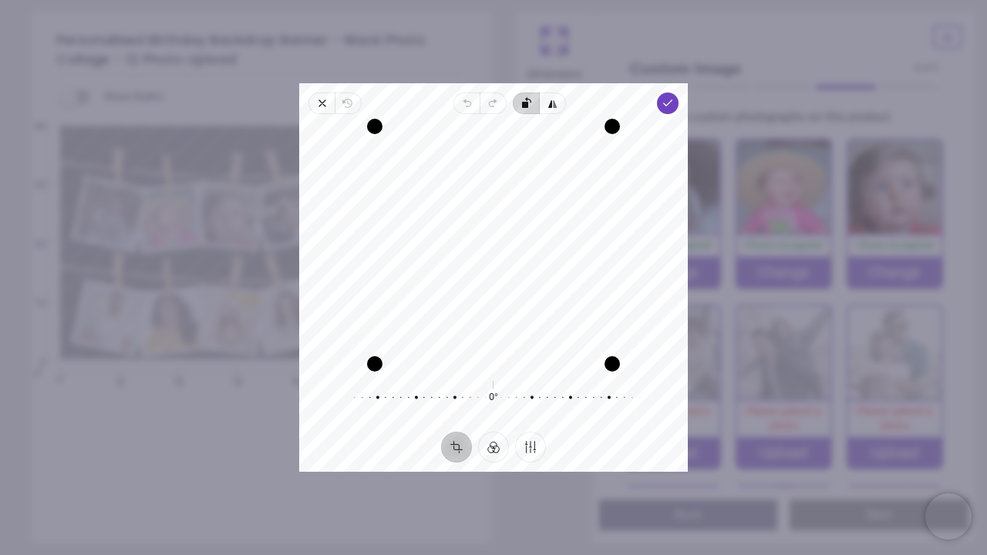
click at [526, 99] on icon "button" at bounding box center [528, 99] width 6 height 5
drag, startPoint x: 515, startPoint y: 184, endPoint x: 515, endPoint y: 221, distance: 37.0
click at [515, 221] on div "Recenter" at bounding box center [494, 246] width 364 height 238
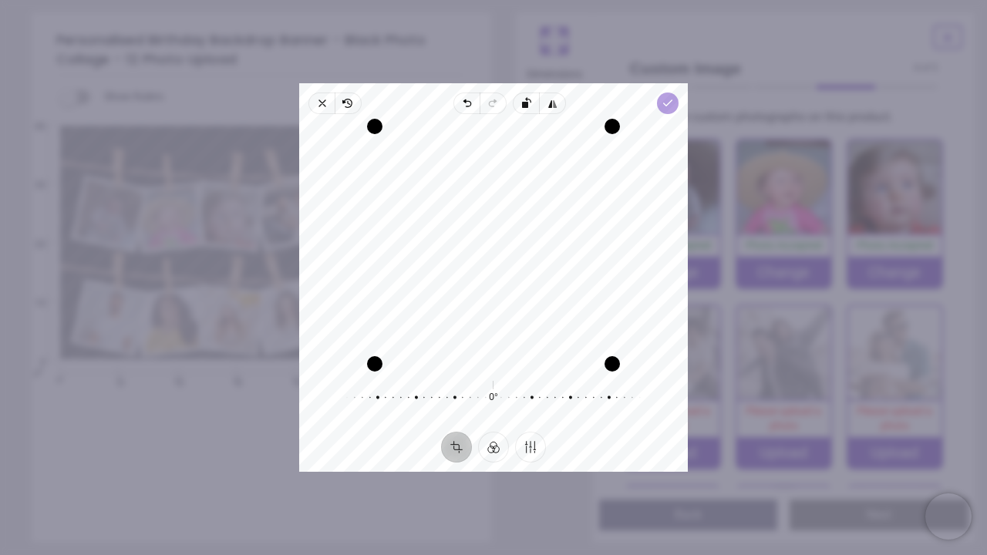
click at [669, 106] on icon "button" at bounding box center [668, 103] width 12 height 12
drag, startPoint x: 545, startPoint y: 203, endPoint x: 544, endPoint y: 246, distance: 43.2
click at [544, 246] on div "Recenter" at bounding box center [494, 246] width 364 height 238
click at [667, 100] on icon "button" at bounding box center [668, 103] width 12 height 12
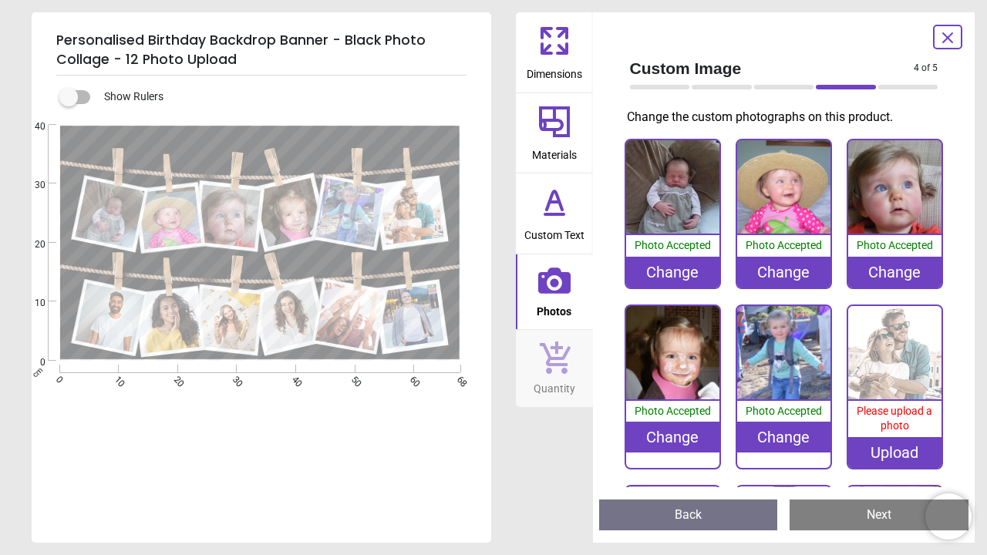
click at [896, 440] on div "Upload" at bounding box center [895, 452] width 93 height 31
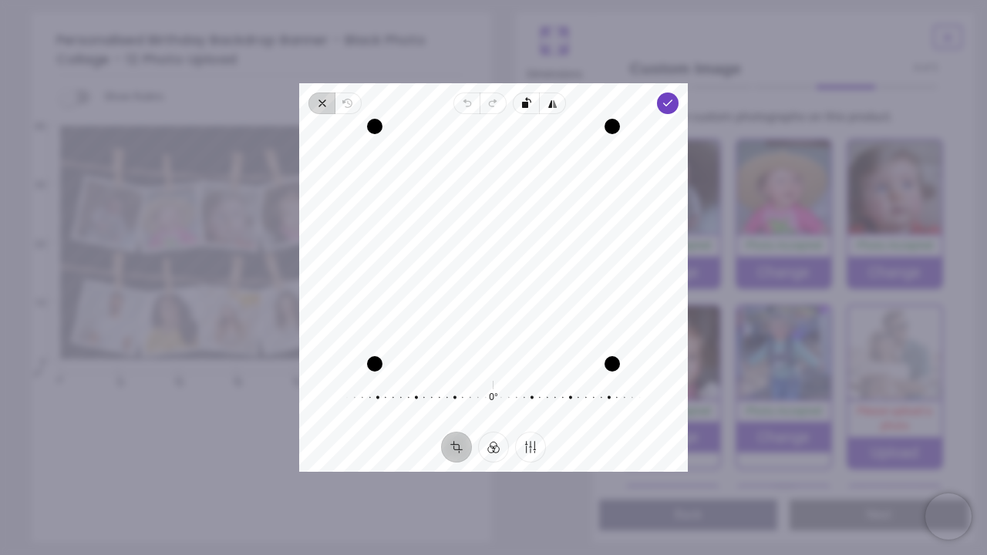
click at [320, 106] on icon "button" at bounding box center [322, 103] width 6 height 6
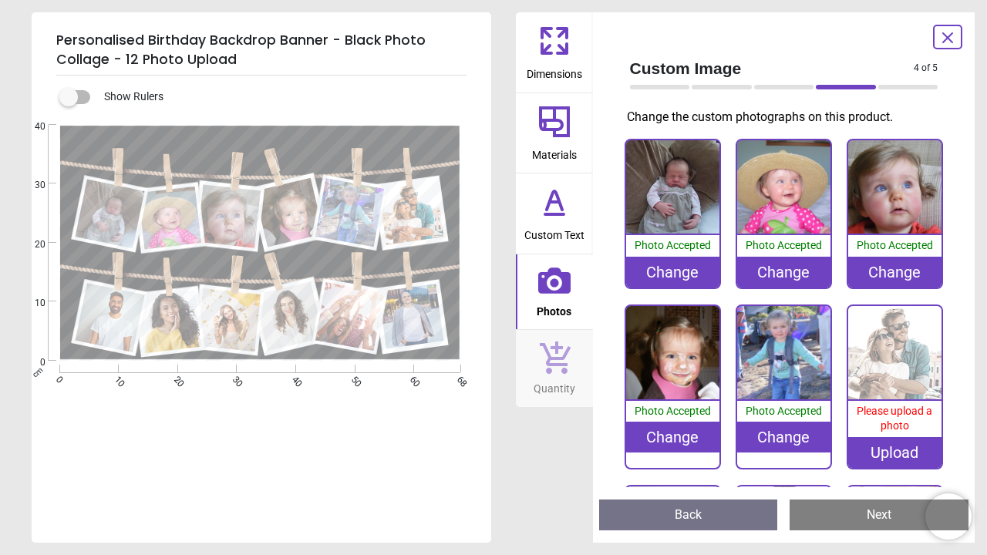
click at [889, 441] on div "Upload" at bounding box center [895, 452] width 93 height 31
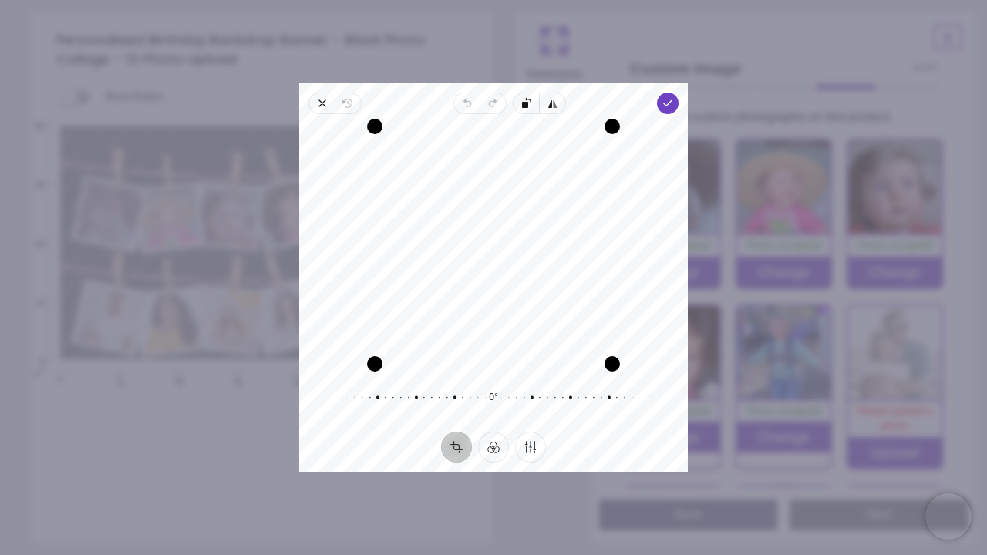
drag, startPoint x: 542, startPoint y: 240, endPoint x: 549, endPoint y: 256, distance: 17.9
click at [549, 256] on div "Recenter" at bounding box center [494, 246] width 364 height 238
click at [670, 104] on icon "button" at bounding box center [668, 103] width 12 height 12
